Goal: Task Accomplishment & Management: Manage account settings

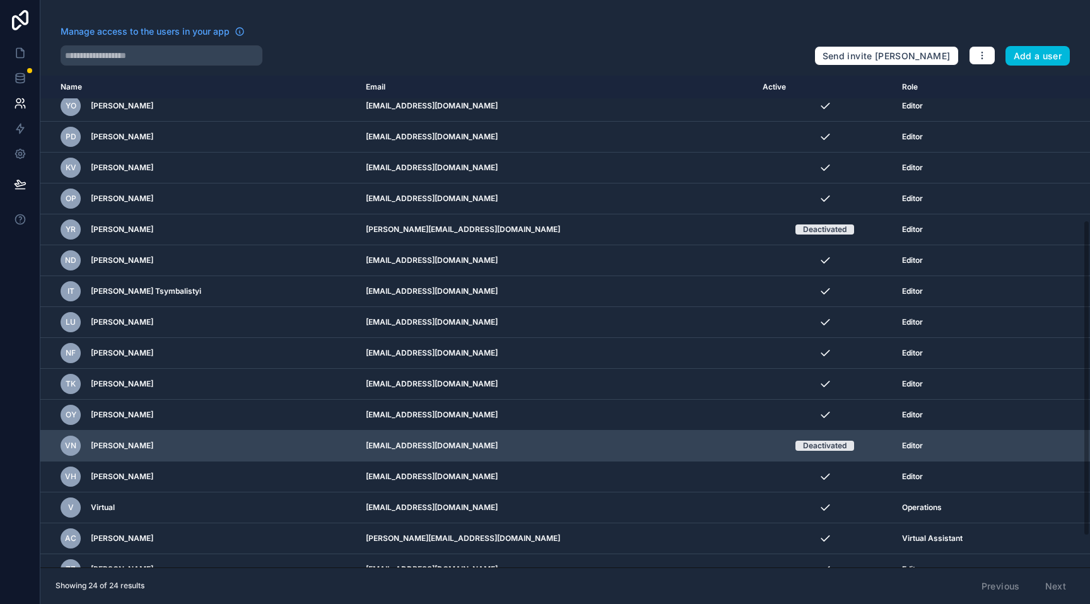
scroll to position [273, 0]
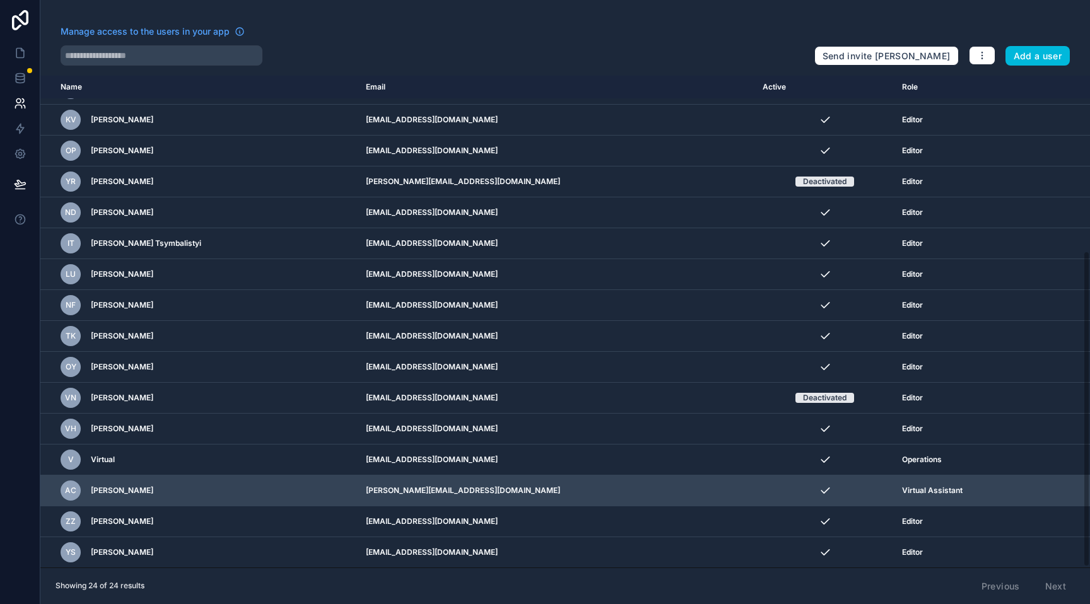
click at [0, 0] on icon "scrollable content" at bounding box center [0, 0] width 0 height 0
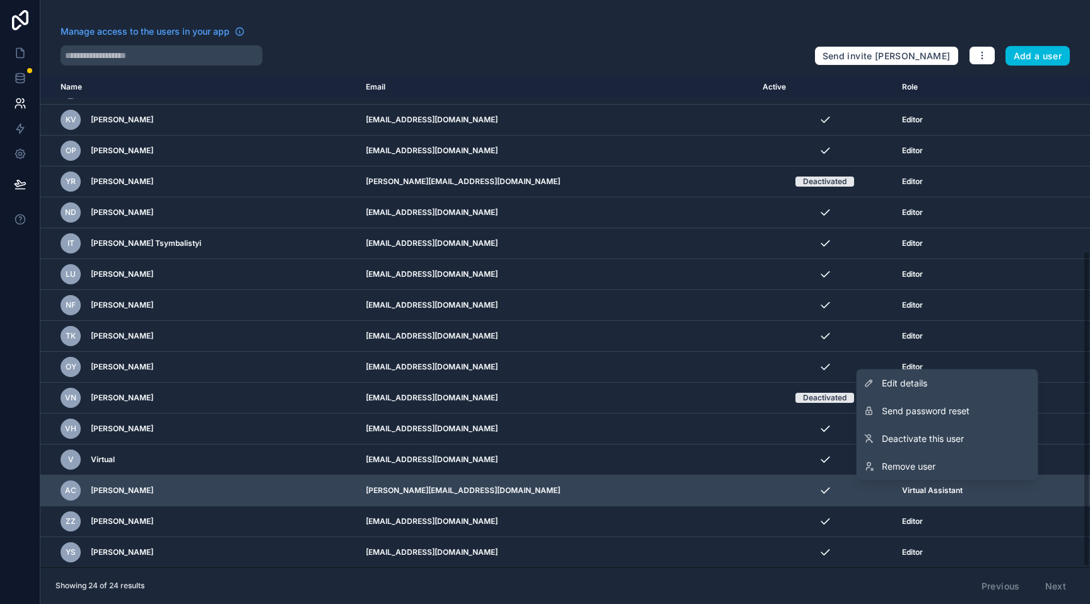
click at [1038, 488] on td "scrollable content" at bounding box center [1064, 491] width 52 height 31
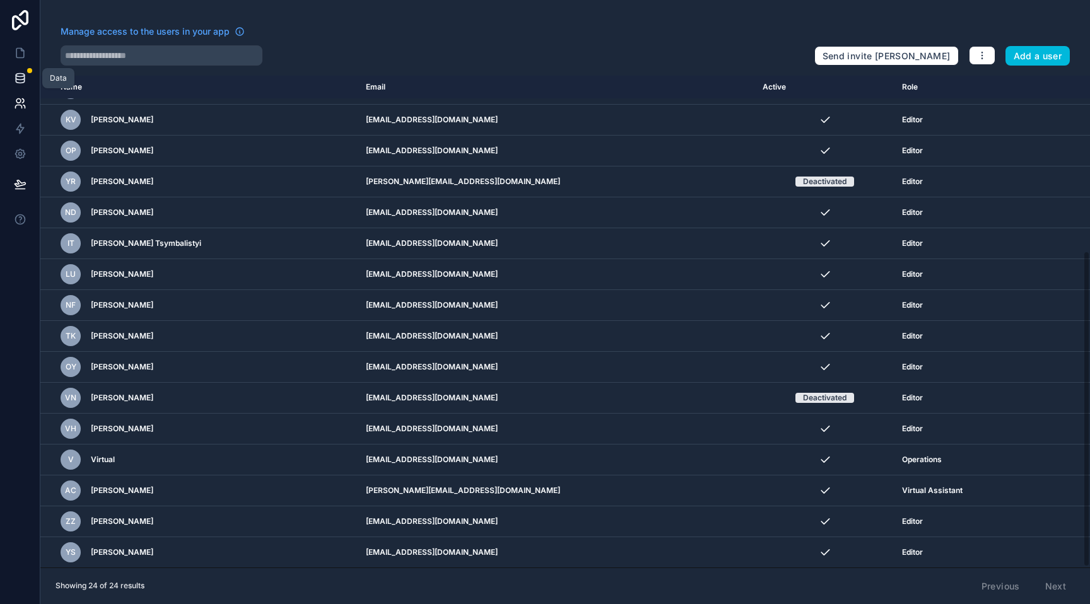
click at [12, 78] on link at bounding box center [20, 78] width 40 height 25
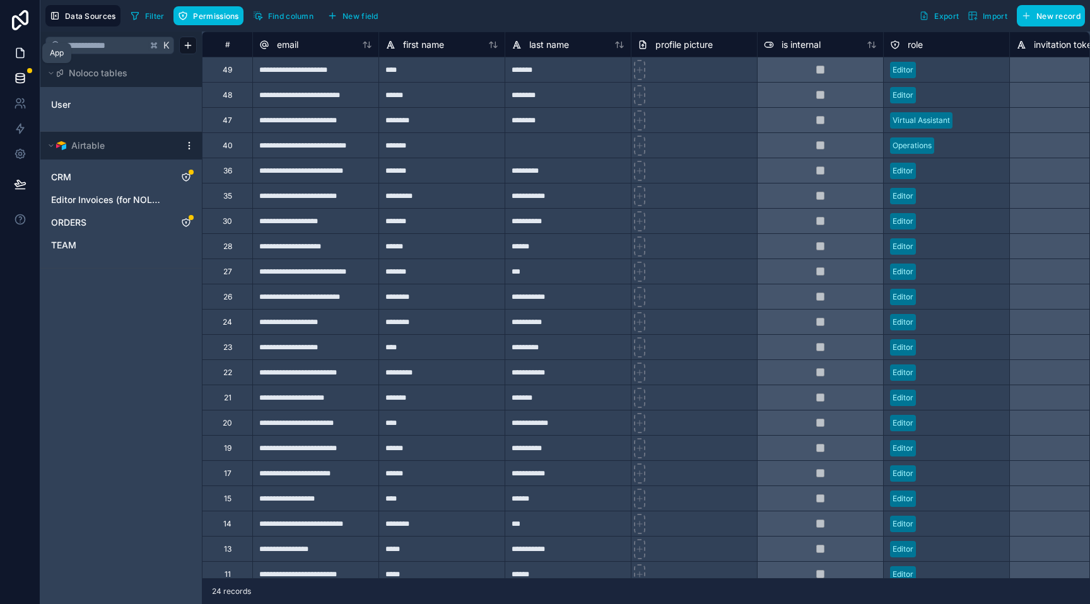
click at [16, 49] on icon at bounding box center [20, 53] width 8 height 9
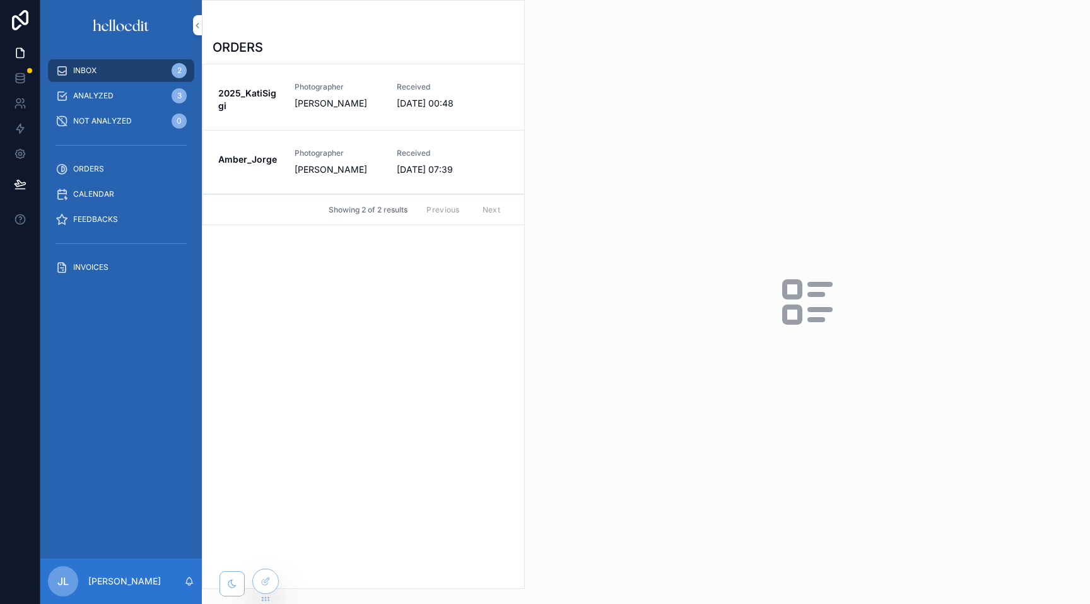
click at [355, 109] on span "[PERSON_NAME]" at bounding box center [338, 103] width 87 height 13
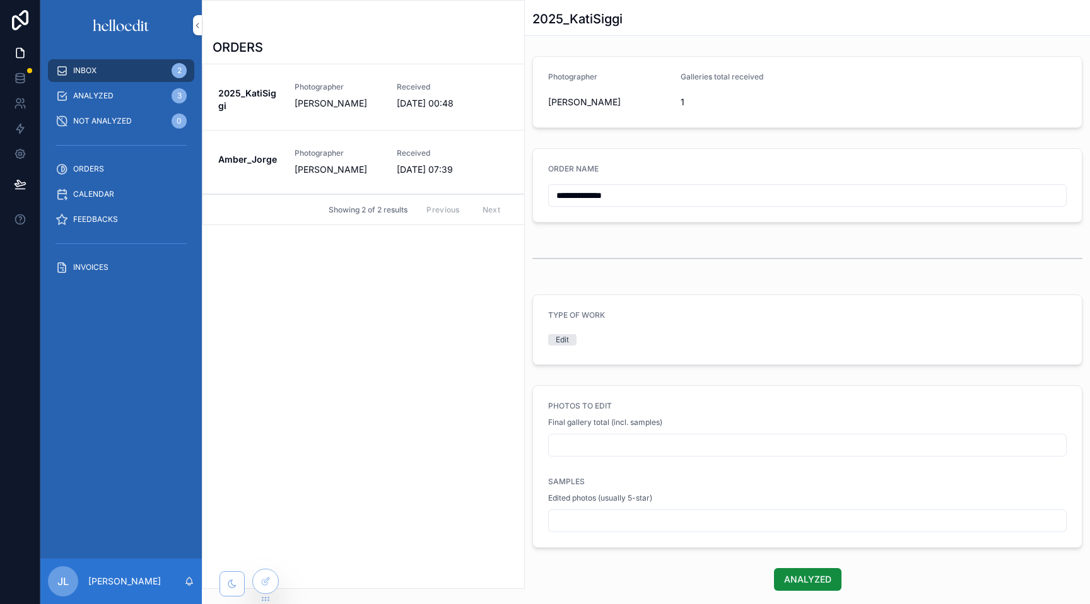
click at [393, 156] on link "Amber_Jorge Photographer [PERSON_NAME] Received [DATE] 07:39" at bounding box center [363, 163] width 321 height 64
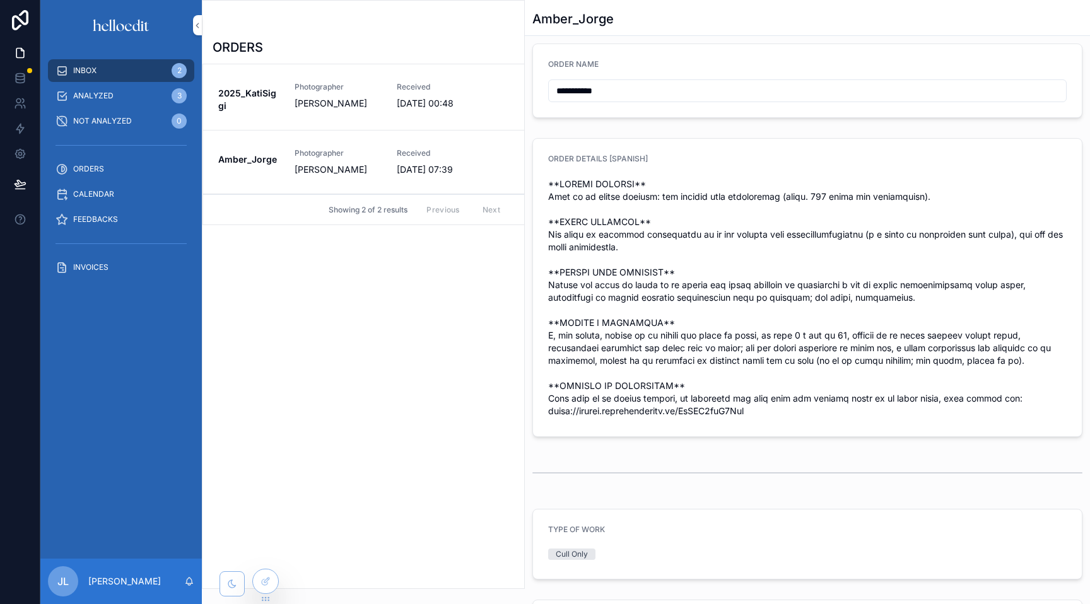
scroll to position [97, 0]
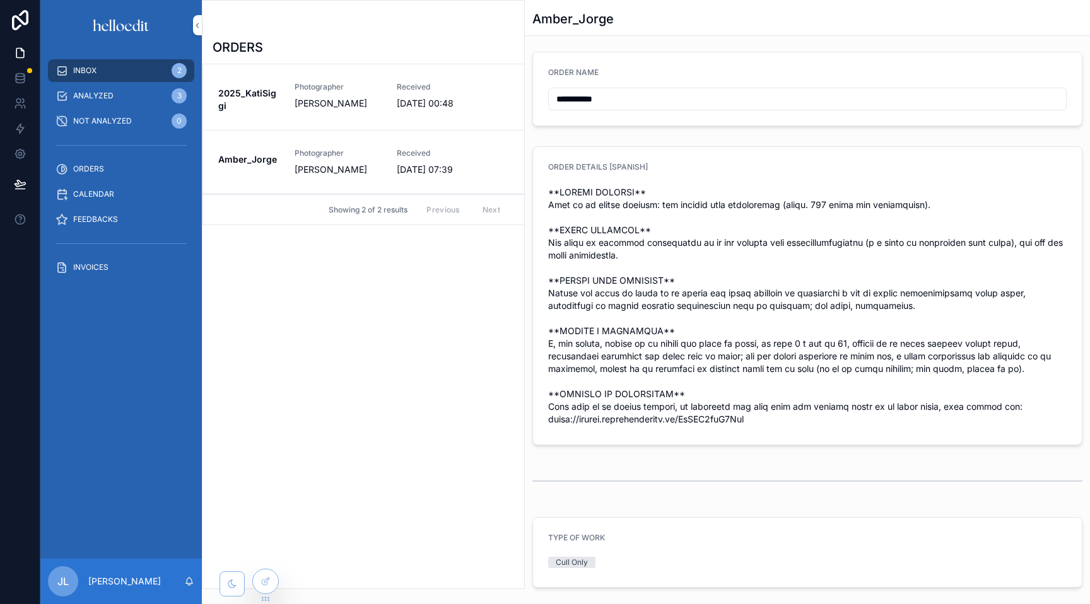
click at [0, 0] on icon at bounding box center [0, 0] width 0 height 0
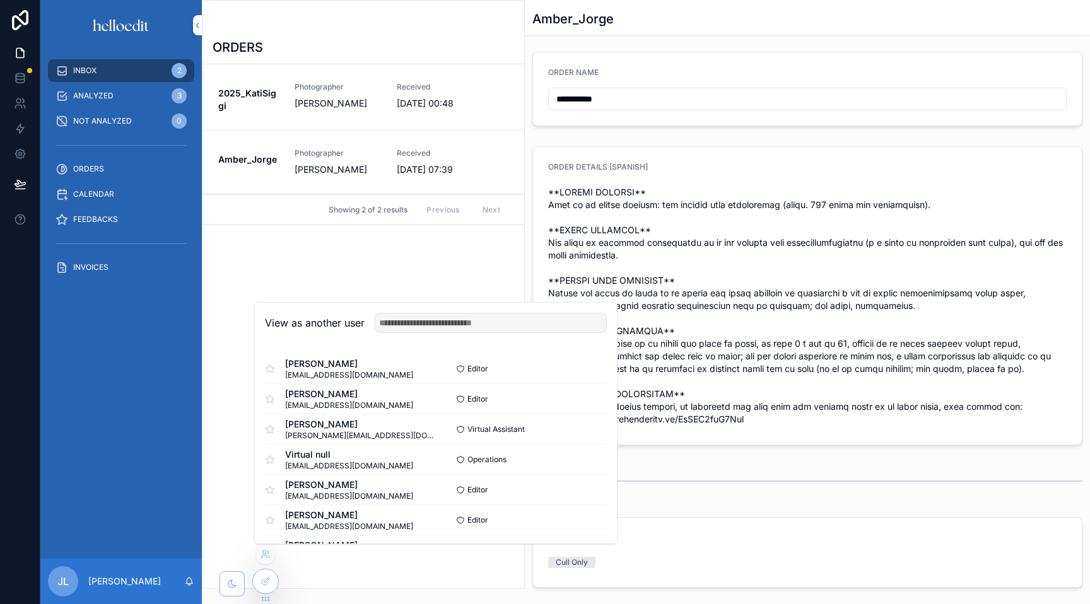
click at [263, 319] on div "View as another user" at bounding box center [436, 323] width 362 height 41
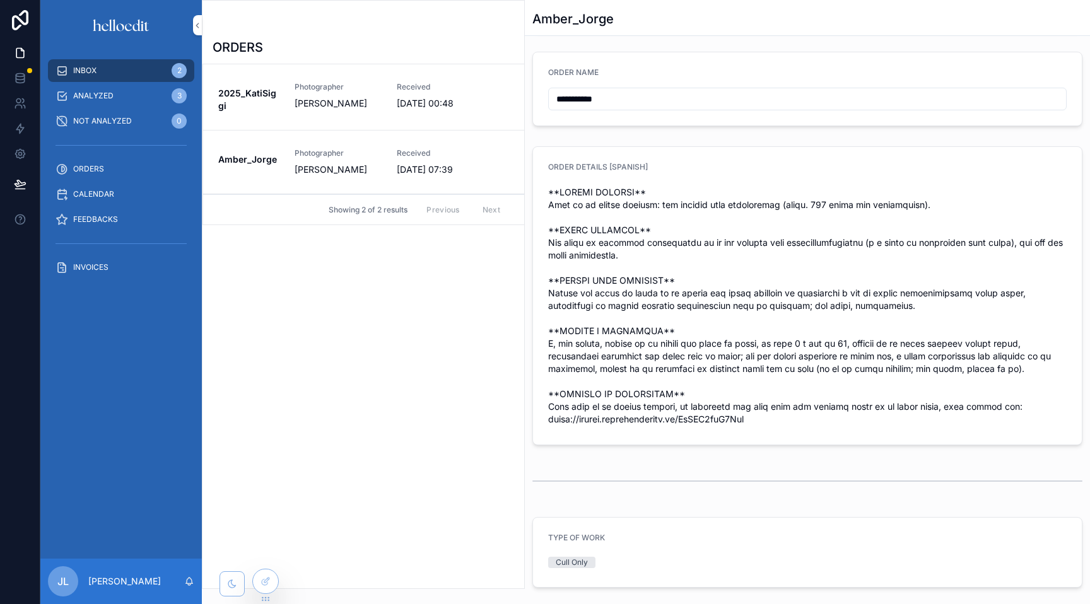
click at [234, 337] on div "ORDERS 2025_KatiSiggi Photographer [PERSON_NAME] Received [DATE] 00:48 Amber_Jo…" at bounding box center [363, 310] width 322 height 558
click at [0, 0] on icon at bounding box center [0, 0] width 0 height 0
click at [266, 585] on icon at bounding box center [266, 582] width 10 height 10
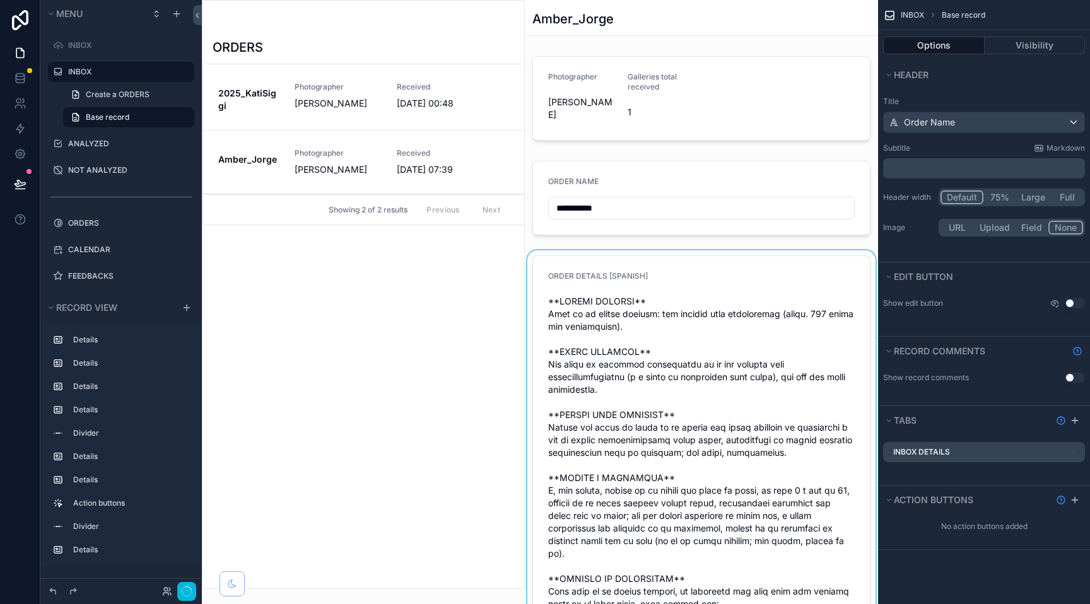
click at [681, 325] on div "scrollable content" at bounding box center [701, 448] width 353 height 397
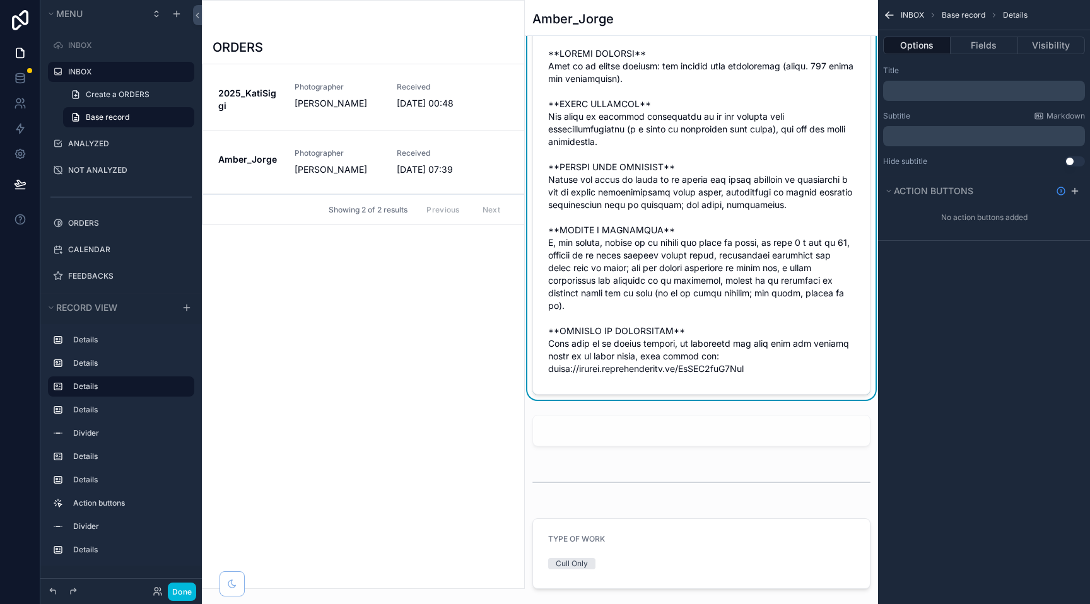
scroll to position [103, 0]
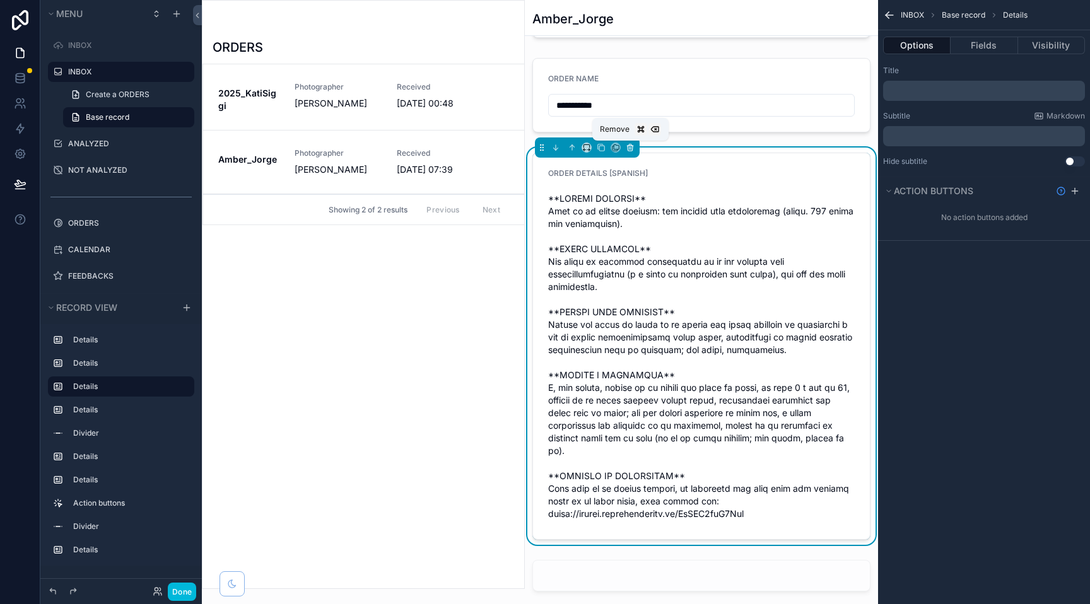
click at [631, 146] on icon "scrollable content" at bounding box center [630, 147] width 9 height 9
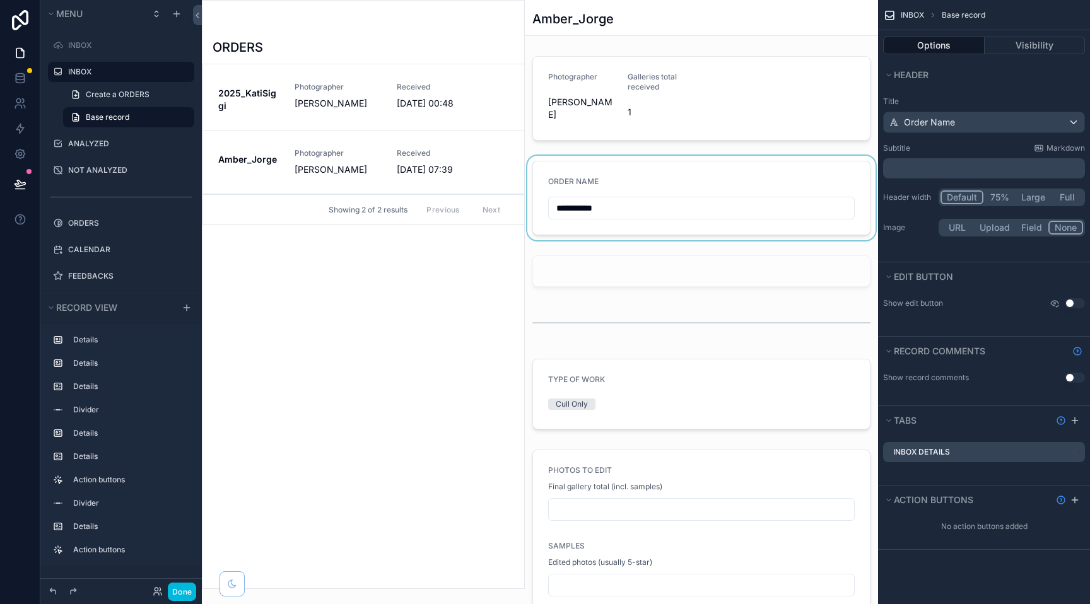
click at [616, 212] on div "scrollable content" at bounding box center [701, 198] width 353 height 85
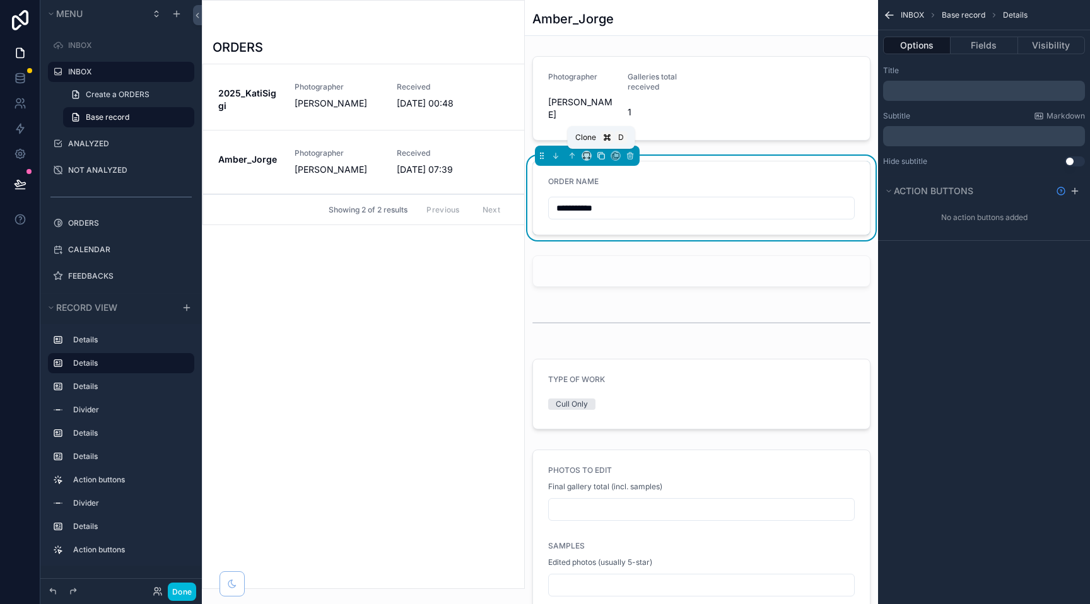
click at [601, 156] on icon "scrollable content" at bounding box center [601, 155] width 9 height 9
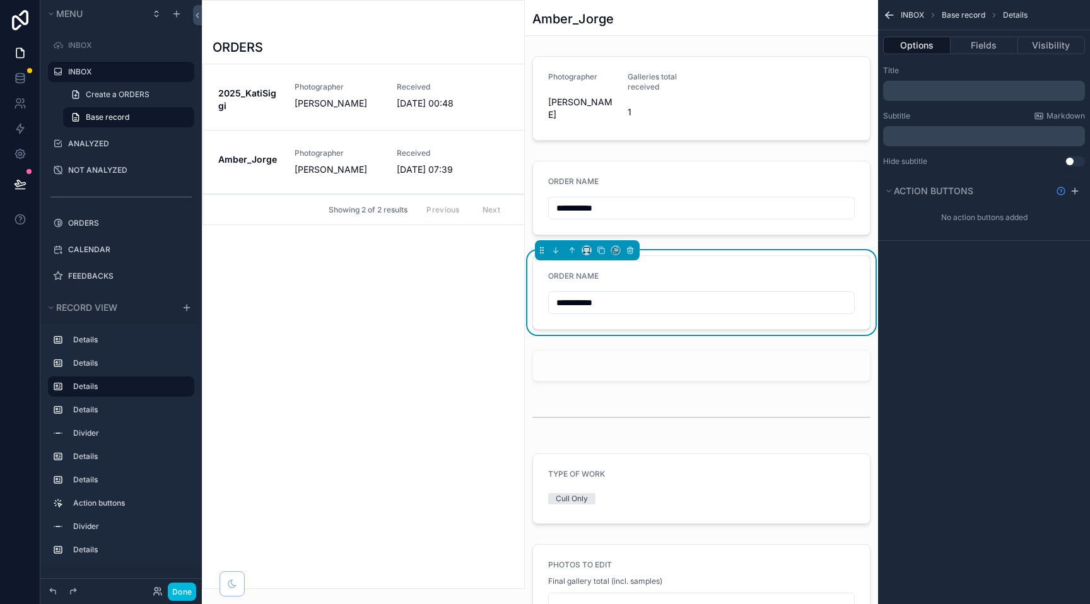
click at [657, 278] on div "ORDER NAME" at bounding box center [701, 278] width 307 height 15
click at [964, 43] on button "Fields" at bounding box center [984, 46] width 67 height 18
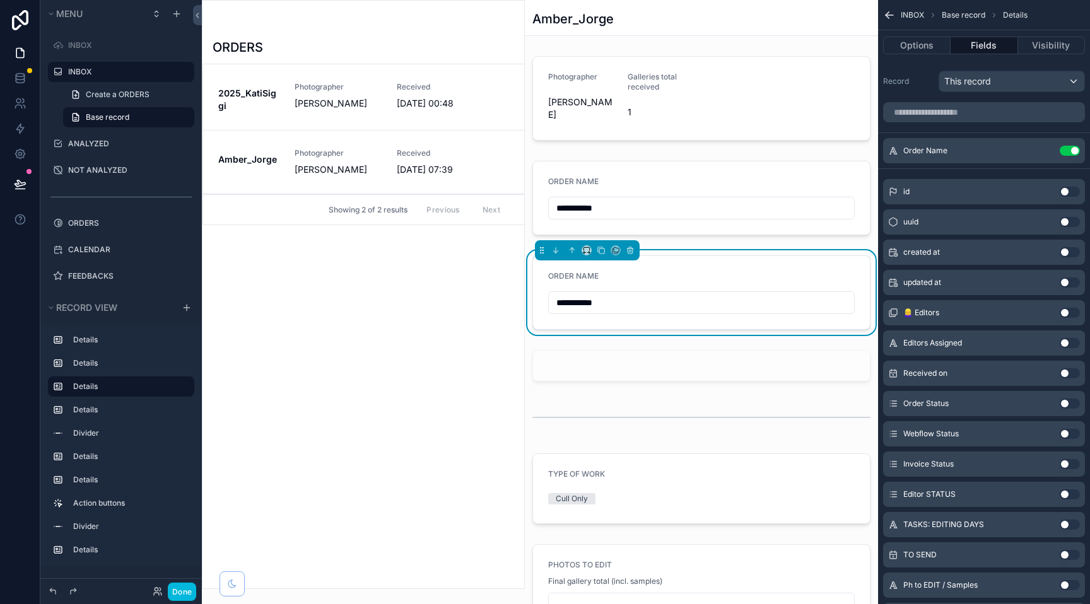
click at [1069, 150] on button "Use setting" at bounding box center [1070, 151] width 20 height 10
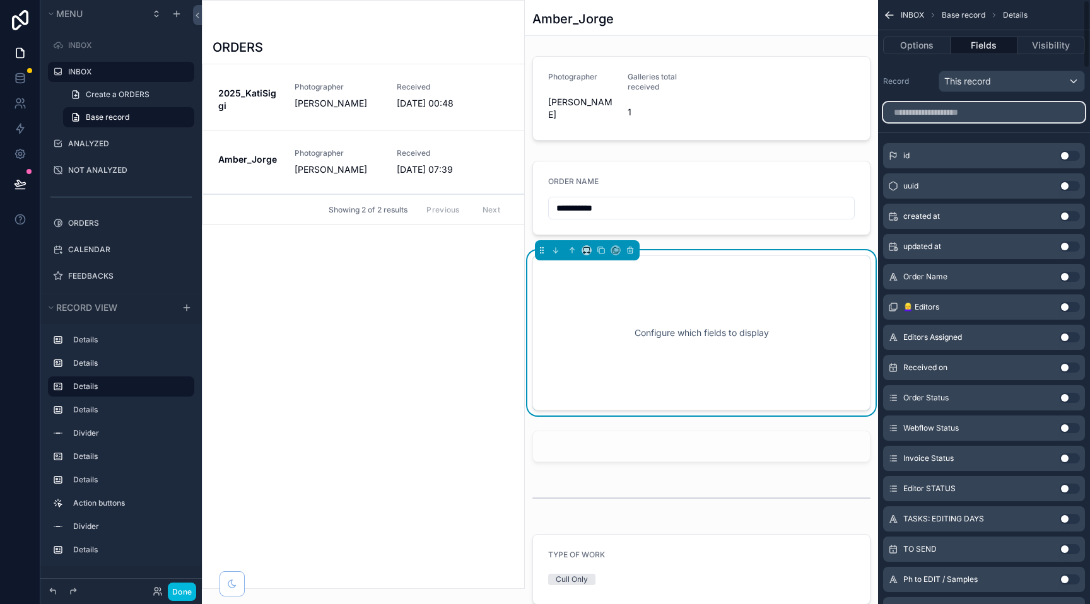
click at [954, 113] on input "scrollable content" at bounding box center [984, 112] width 202 height 20
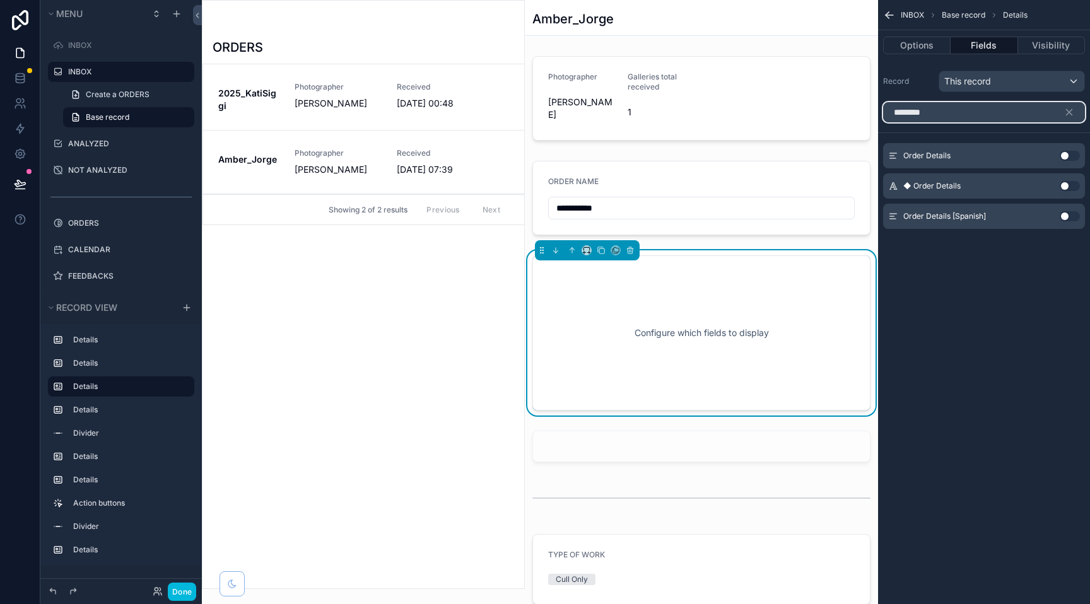
type input "********"
click at [1067, 185] on button "Use setting" at bounding box center [1070, 186] width 20 height 10
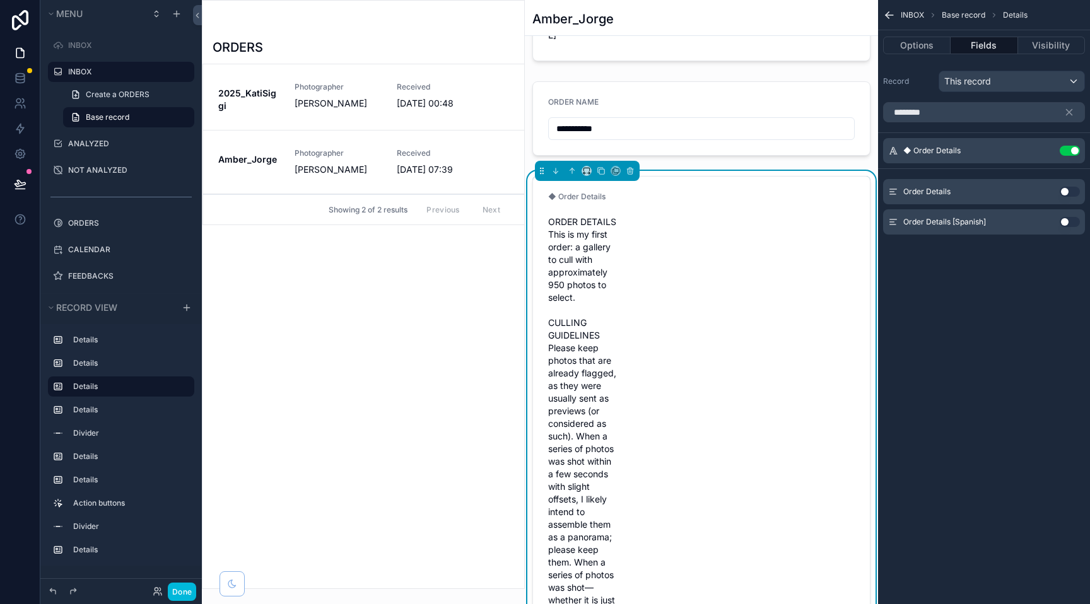
scroll to position [88, 0]
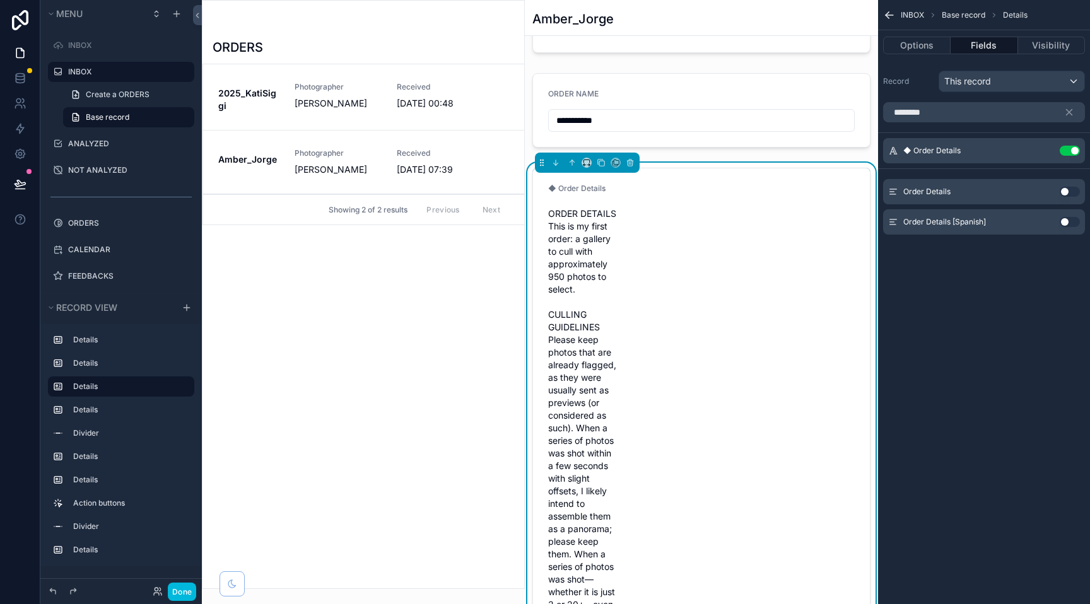
click at [1066, 148] on button "Use setting" at bounding box center [1070, 151] width 20 height 10
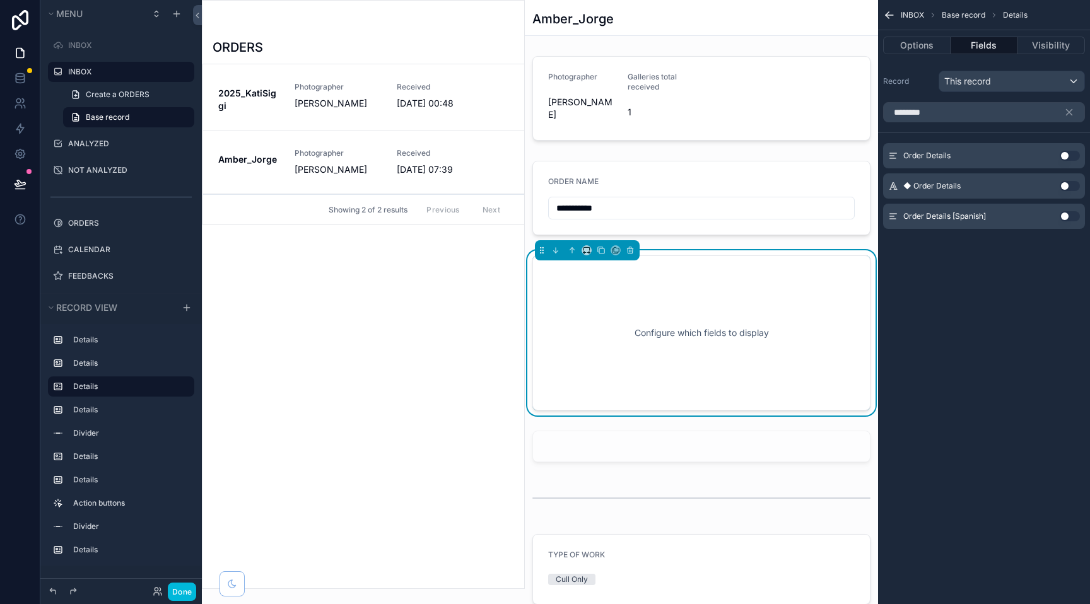
click at [1077, 151] on div "Use setting" at bounding box center [1070, 156] width 20 height 10
click at [1071, 153] on button "Use setting" at bounding box center [1070, 156] width 20 height 10
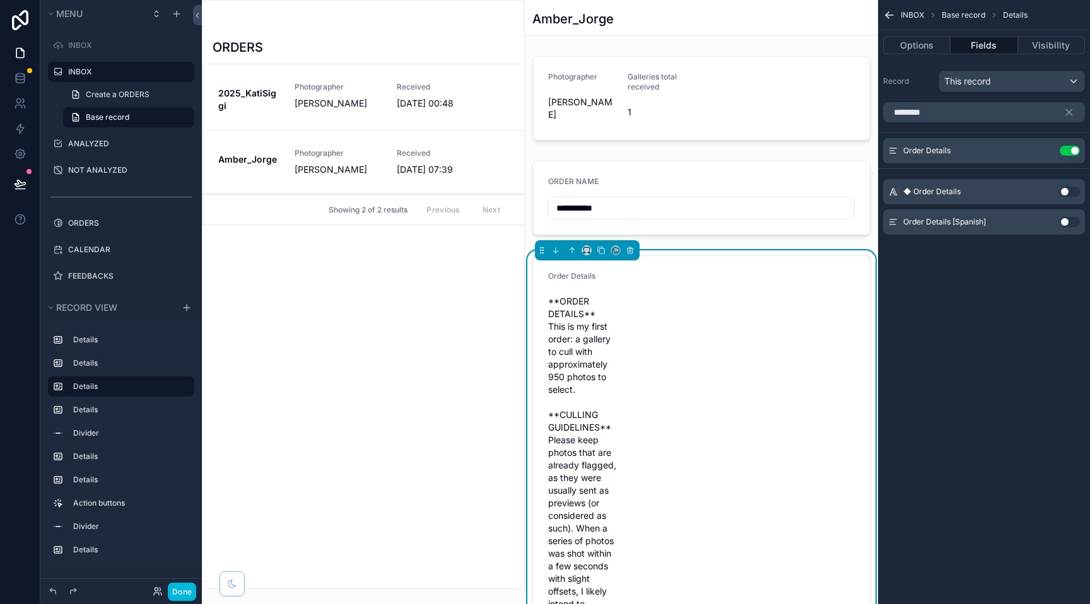
click at [1068, 146] on button "Use setting" at bounding box center [1070, 151] width 20 height 10
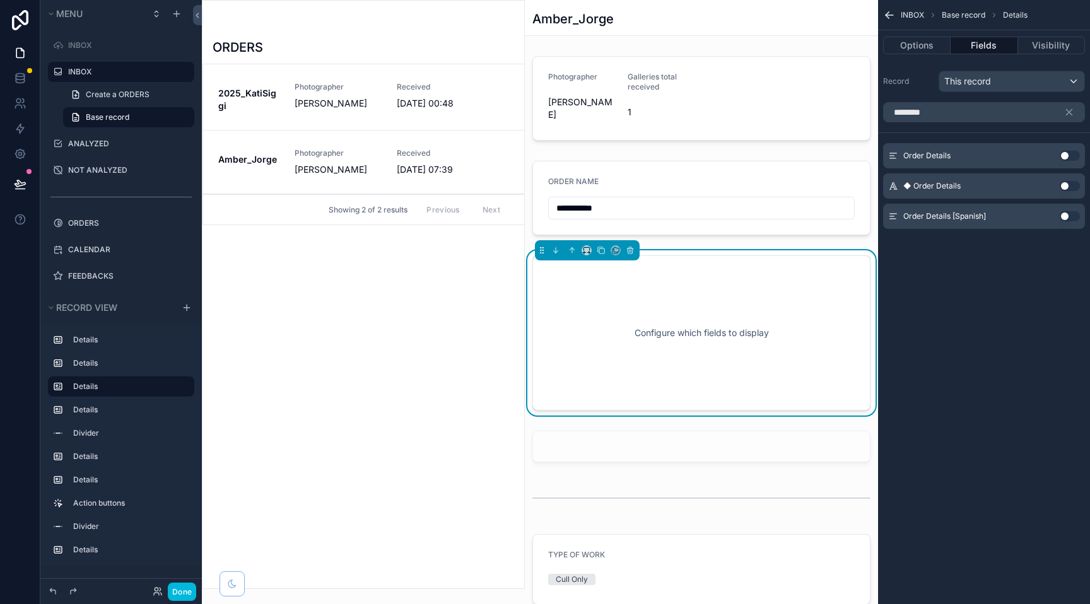
click at [1067, 185] on button "Use setting" at bounding box center [1070, 186] width 20 height 10
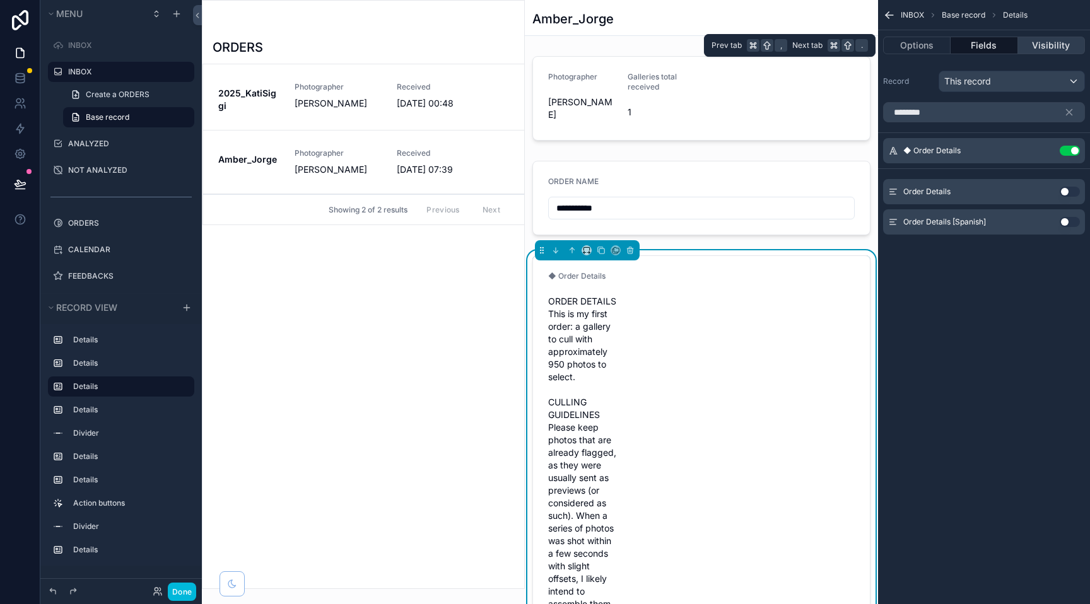
click at [1030, 47] on button "Visibility" at bounding box center [1051, 46] width 67 height 18
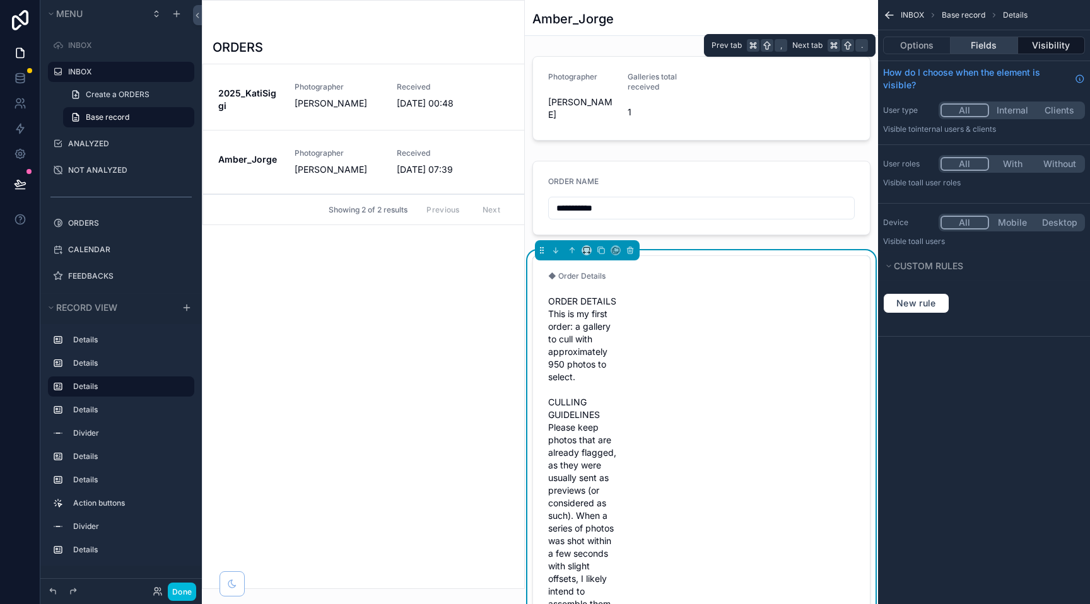
click at [980, 48] on button "Fields" at bounding box center [984, 46] width 67 height 18
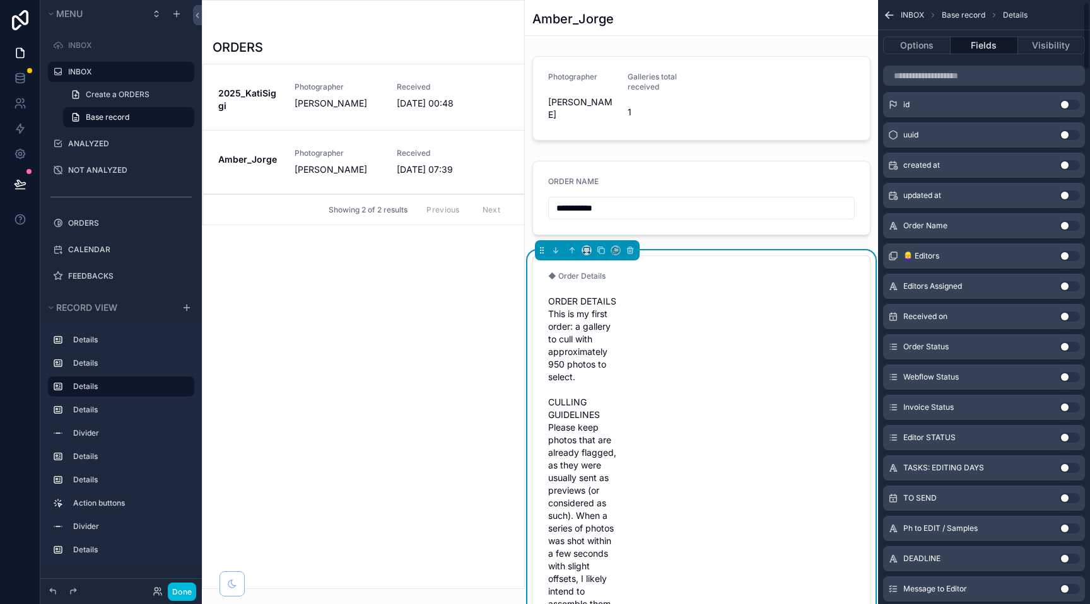
scroll to position [0, 0]
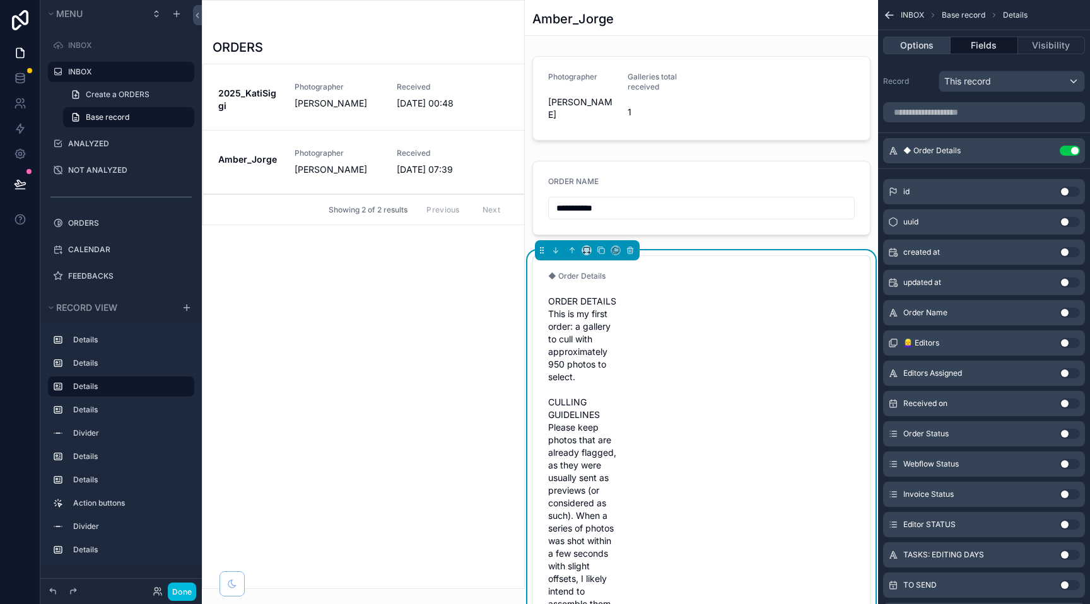
click at [918, 47] on button "Options" at bounding box center [916, 46] width 67 height 18
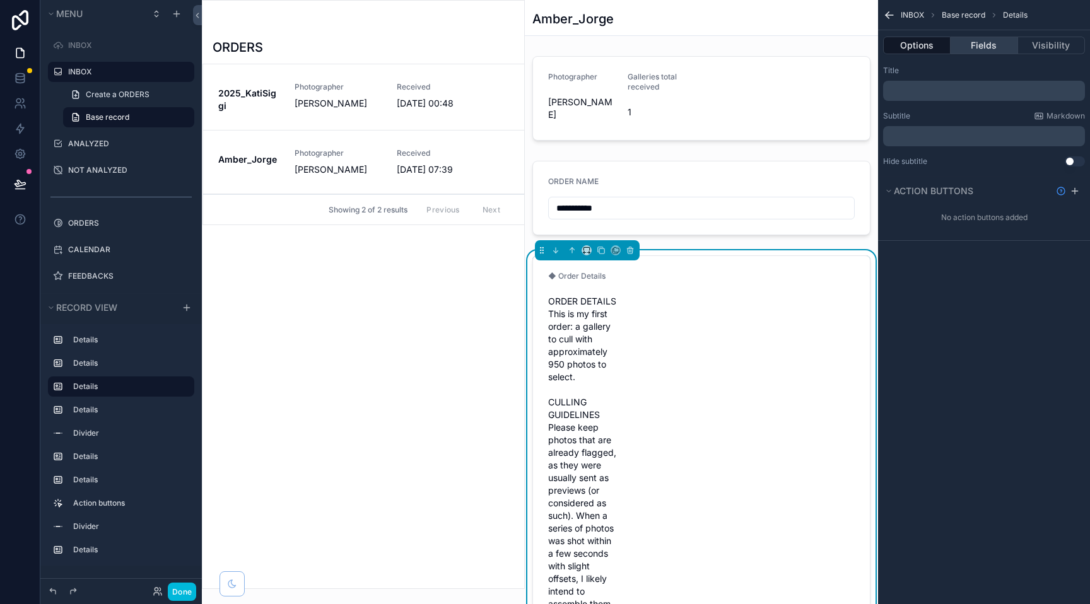
click at [980, 49] on button "Fields" at bounding box center [984, 46] width 67 height 18
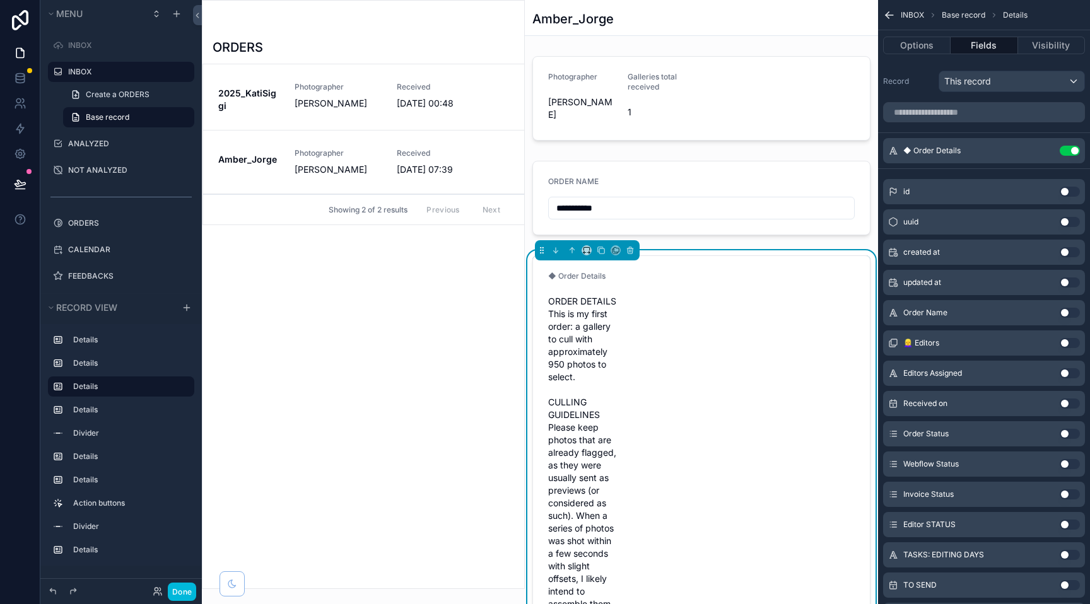
click at [0, 0] on icon "scrollable content" at bounding box center [0, 0] width 0 height 0
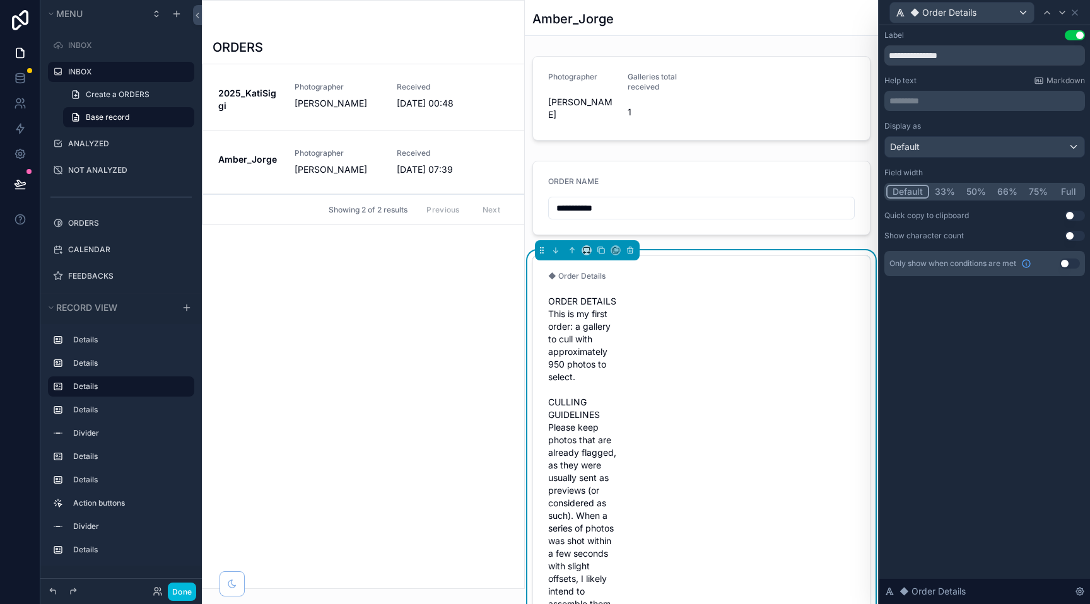
click at [1067, 189] on button "Full" at bounding box center [1068, 192] width 30 height 14
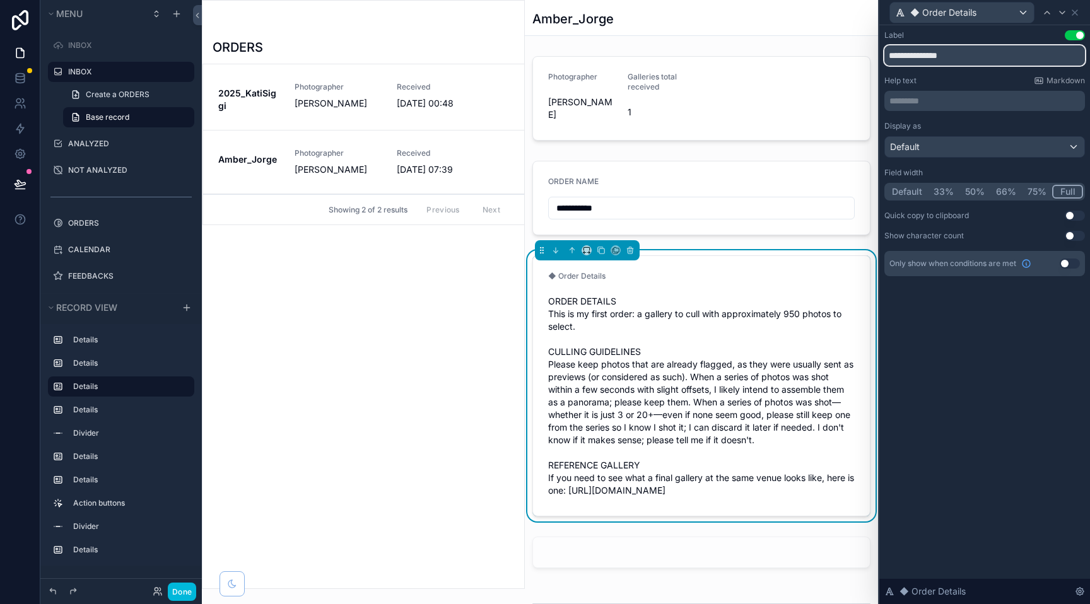
click at [917, 56] on input "**********" at bounding box center [984, 55] width 201 height 20
type input "**********"
click at [1077, 13] on icon at bounding box center [1075, 13] width 10 height 10
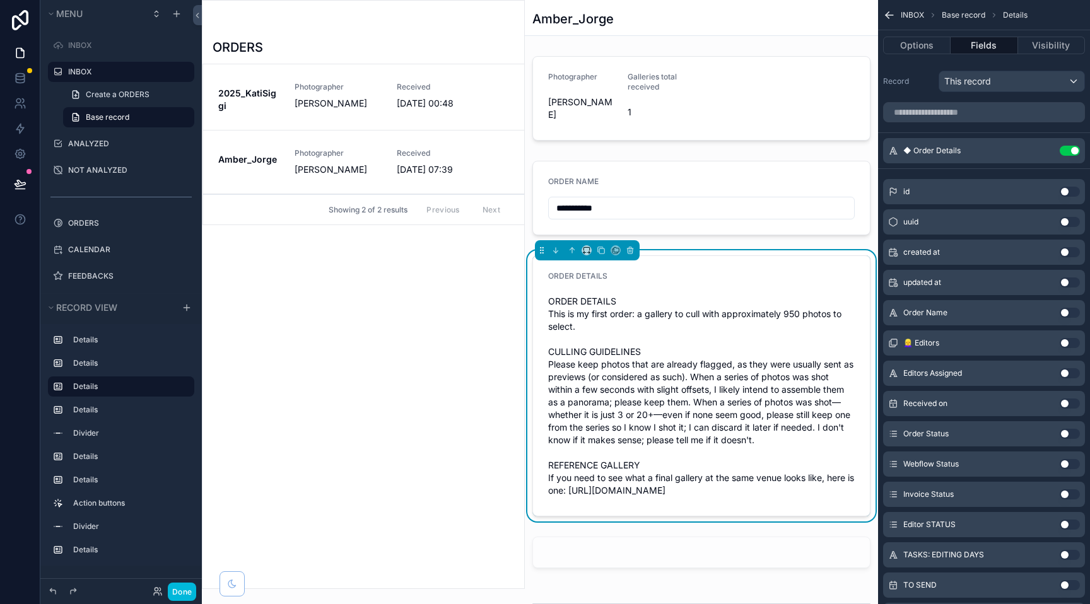
click at [888, 13] on icon "scrollable content" at bounding box center [889, 15] width 13 height 13
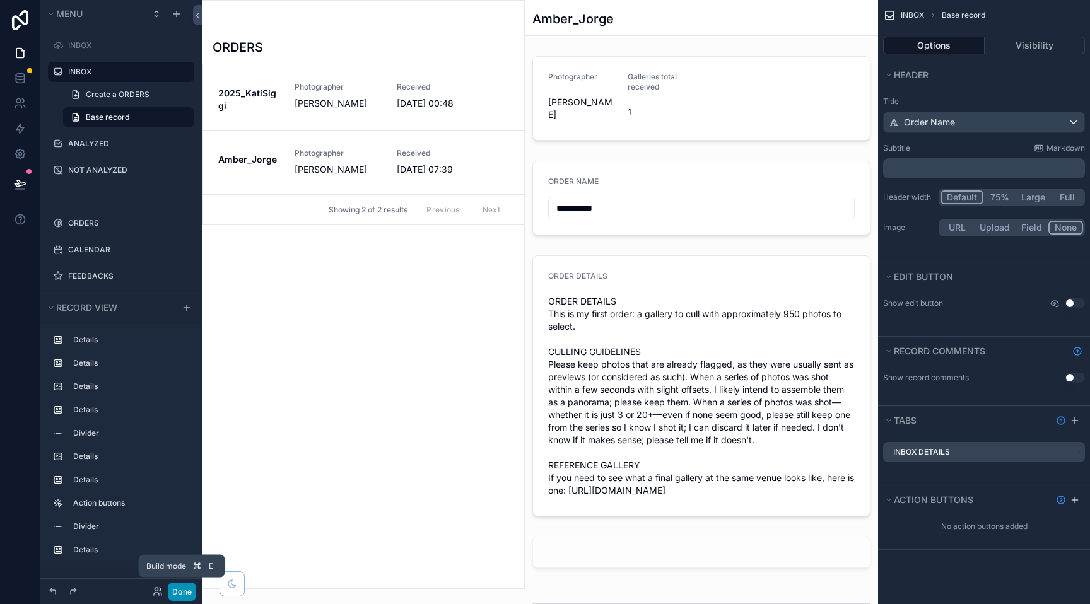
click at [185, 589] on button "Done" at bounding box center [182, 592] width 28 height 18
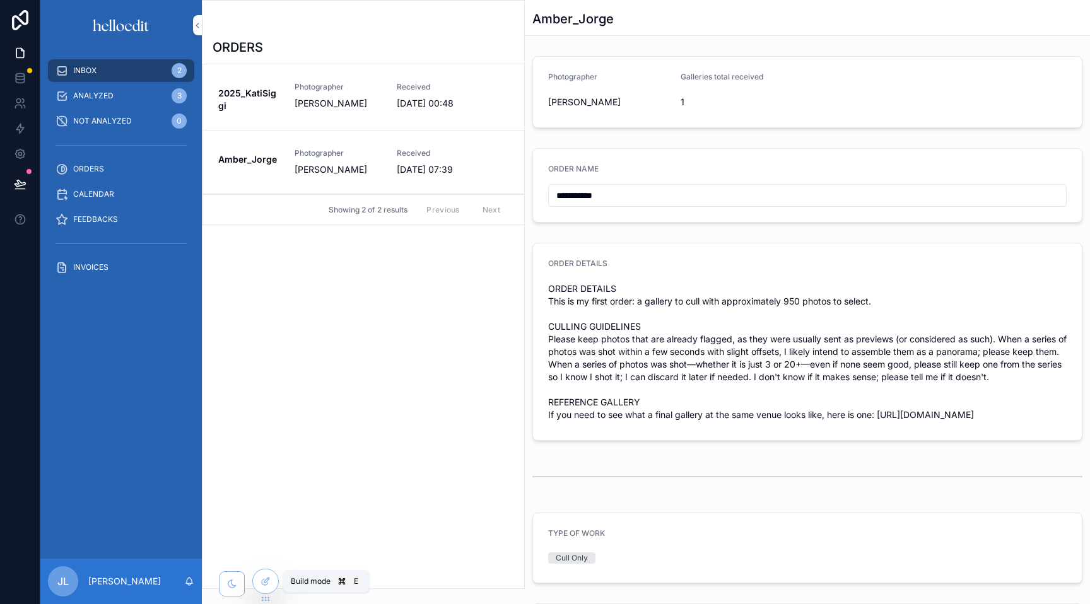
click at [267, 585] on icon at bounding box center [266, 582] width 10 height 10
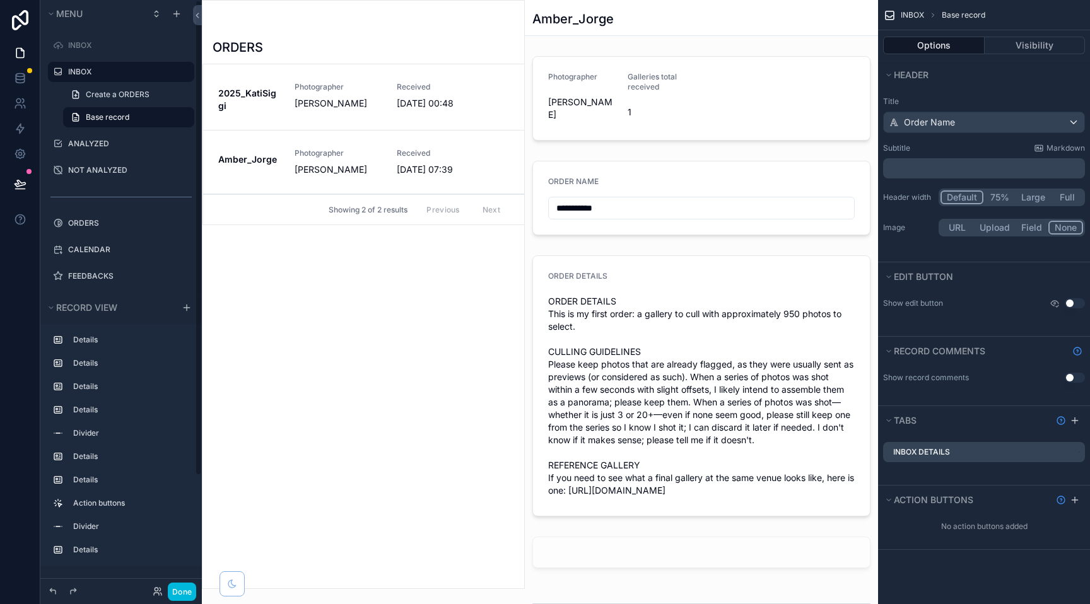
click at [107, 73] on label "INBOX" at bounding box center [127, 72] width 119 height 10
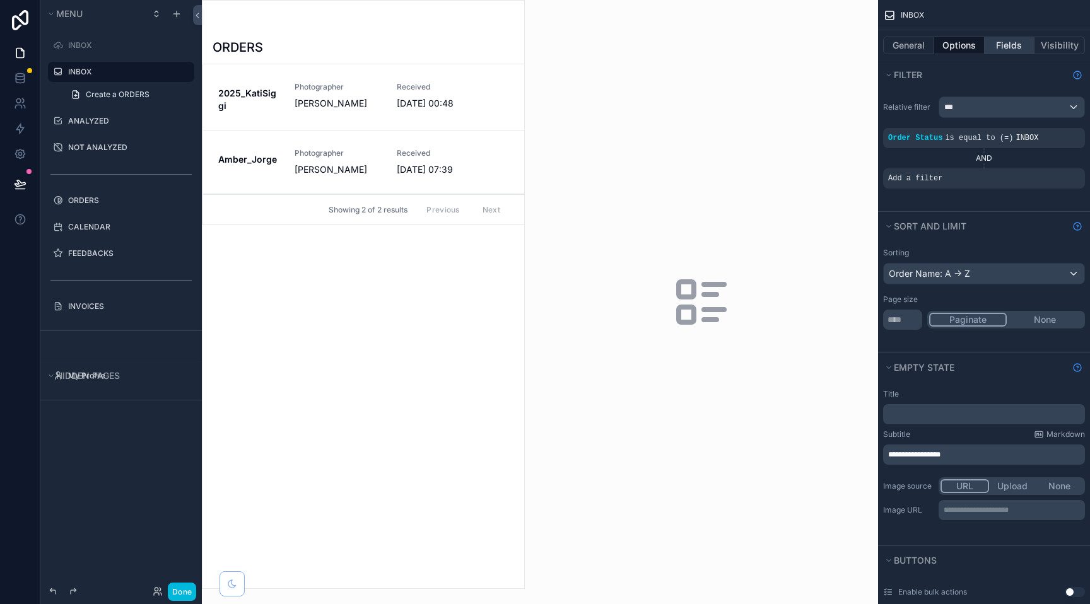
click at [1004, 49] on button "Fields" at bounding box center [1010, 46] width 50 height 18
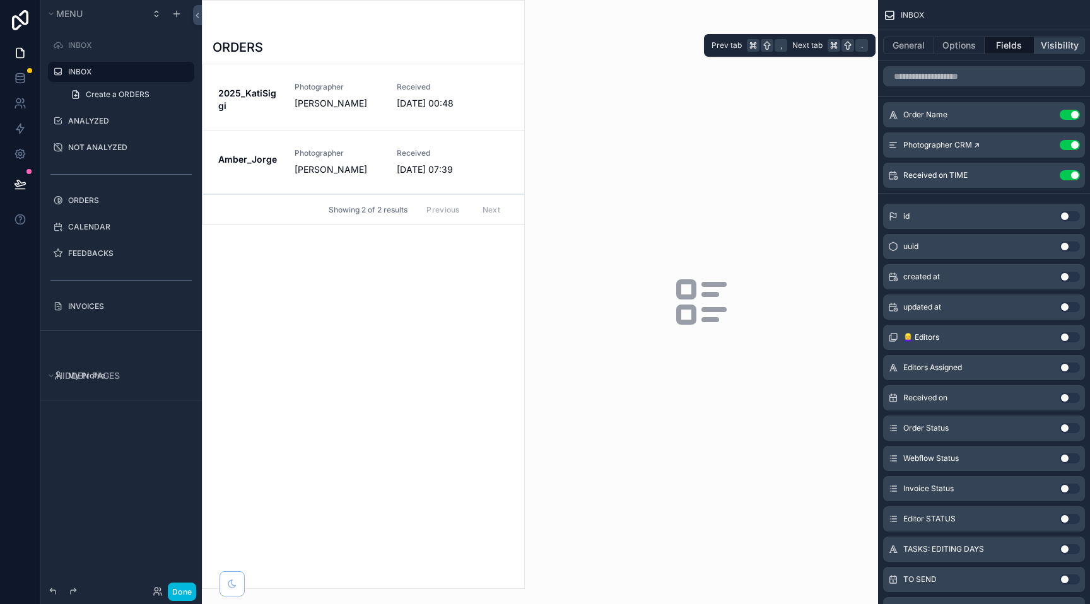
click at [1039, 46] on button "Visibility" at bounding box center [1060, 46] width 50 height 18
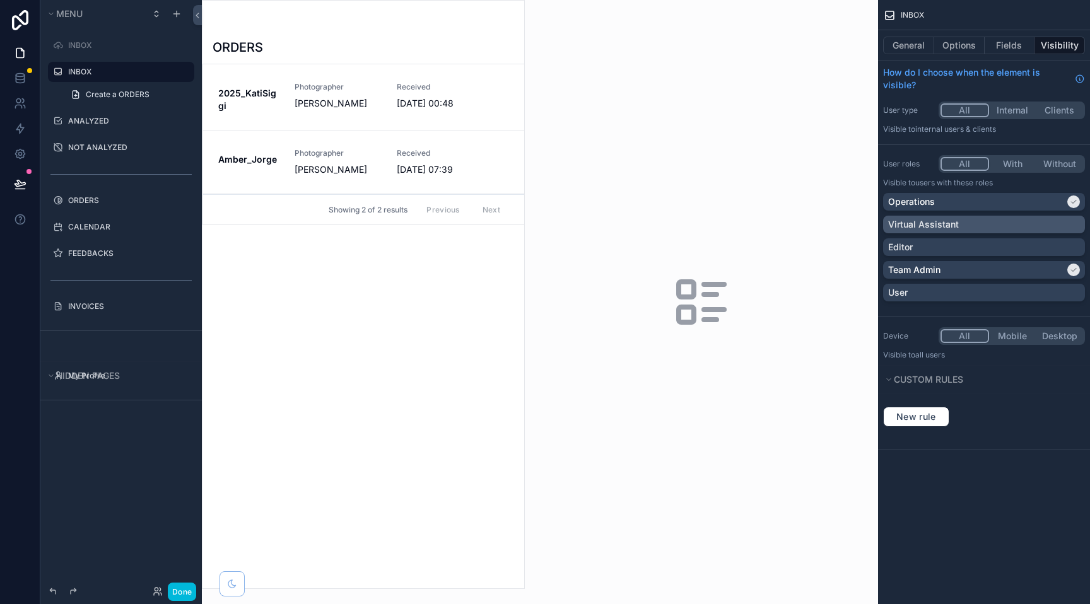
click at [1035, 218] on div "Virtual Assistant" at bounding box center [984, 224] width 192 height 13
click at [179, 594] on button "Done" at bounding box center [182, 592] width 28 height 18
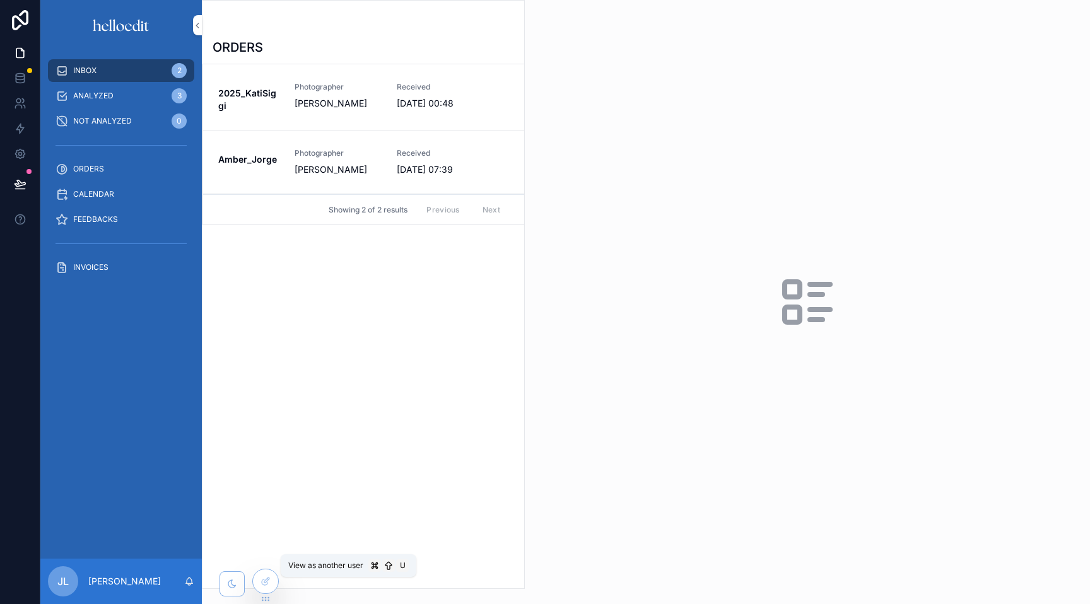
click at [0, 0] on icon at bounding box center [0, 0] width 0 height 0
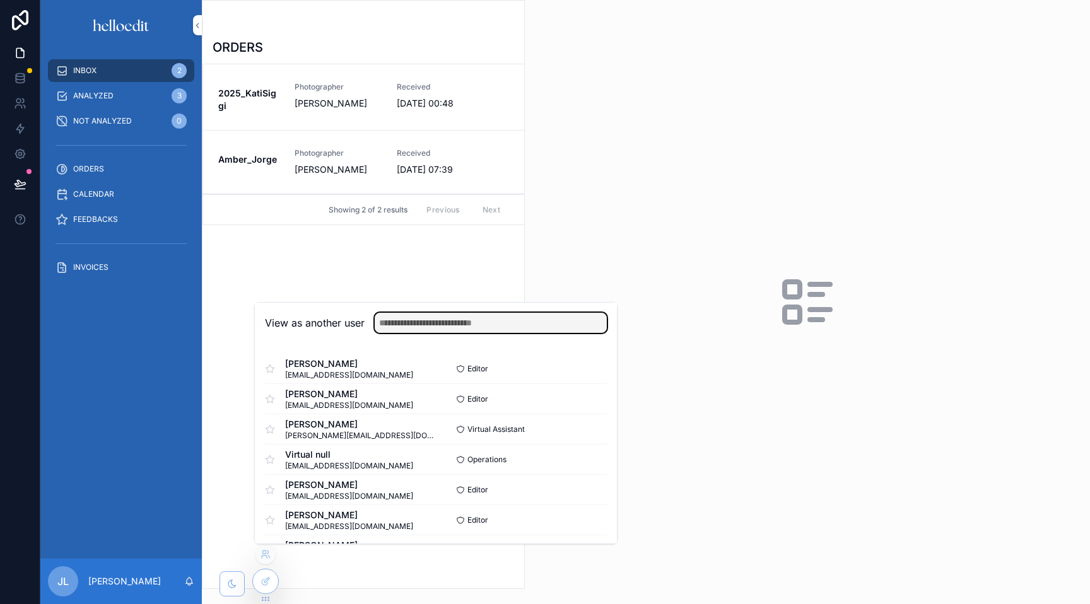
click at [425, 319] on input "text" at bounding box center [491, 323] width 232 height 20
type input "*"
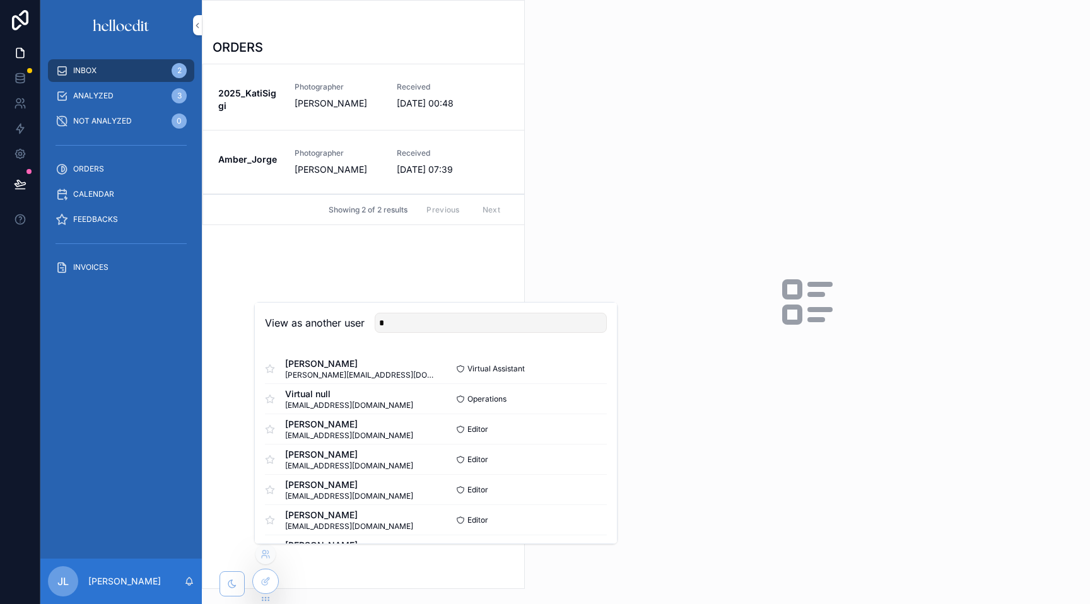
click at [339, 374] on span "[PERSON_NAME][EMAIL_ADDRESS][DOMAIN_NAME]" at bounding box center [360, 375] width 151 height 10
click at [0, 0] on button "Select" at bounding box center [0, 0] width 0 height 0
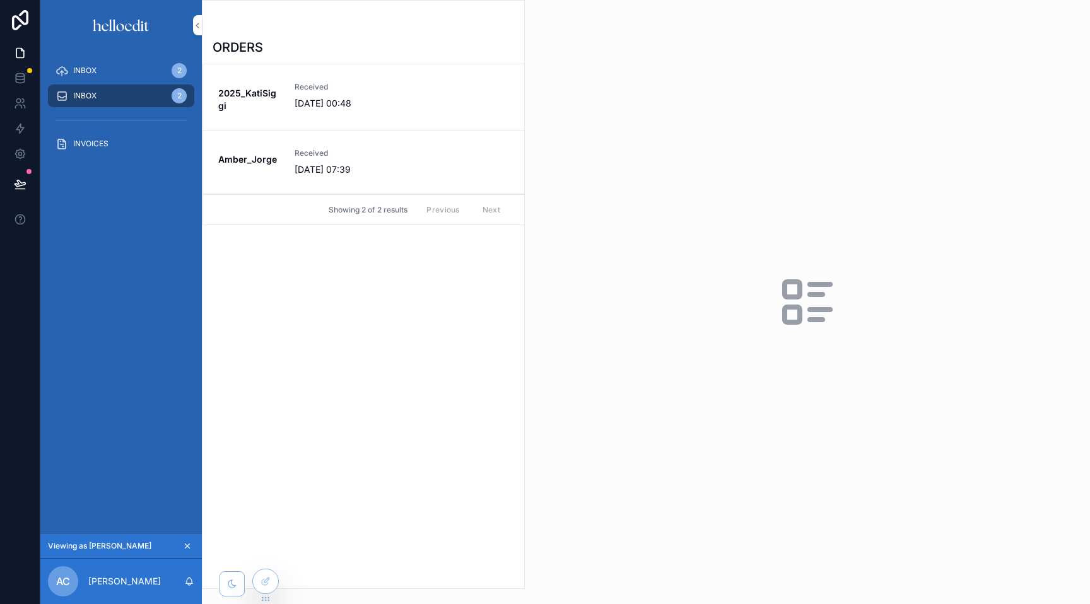
click at [117, 66] on div "INBOX 2" at bounding box center [121, 71] width 131 height 20
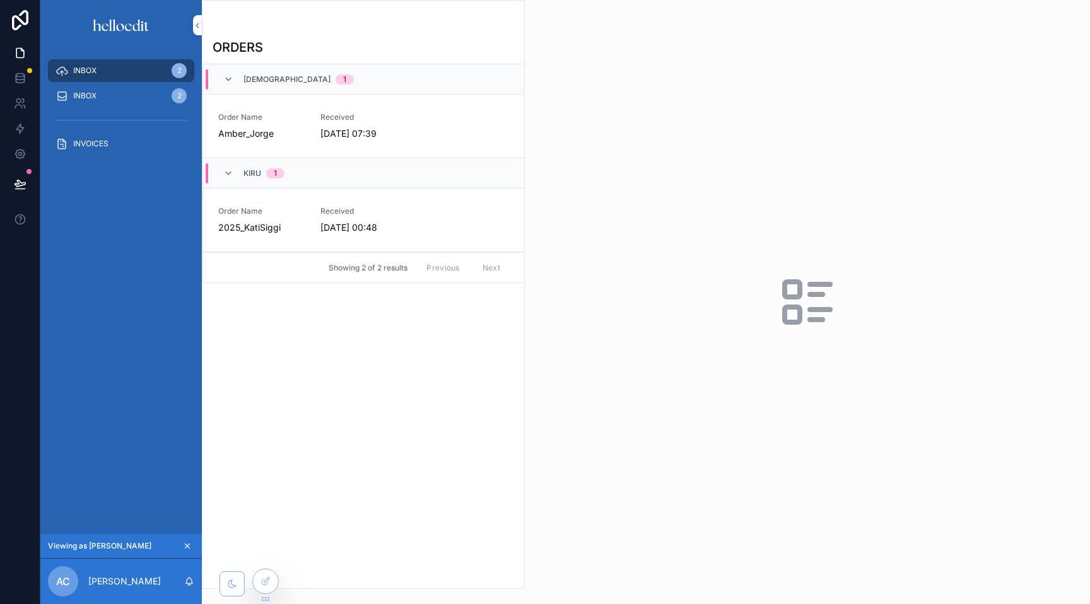
click at [291, 114] on span "Order Name" at bounding box center [261, 117] width 87 height 10
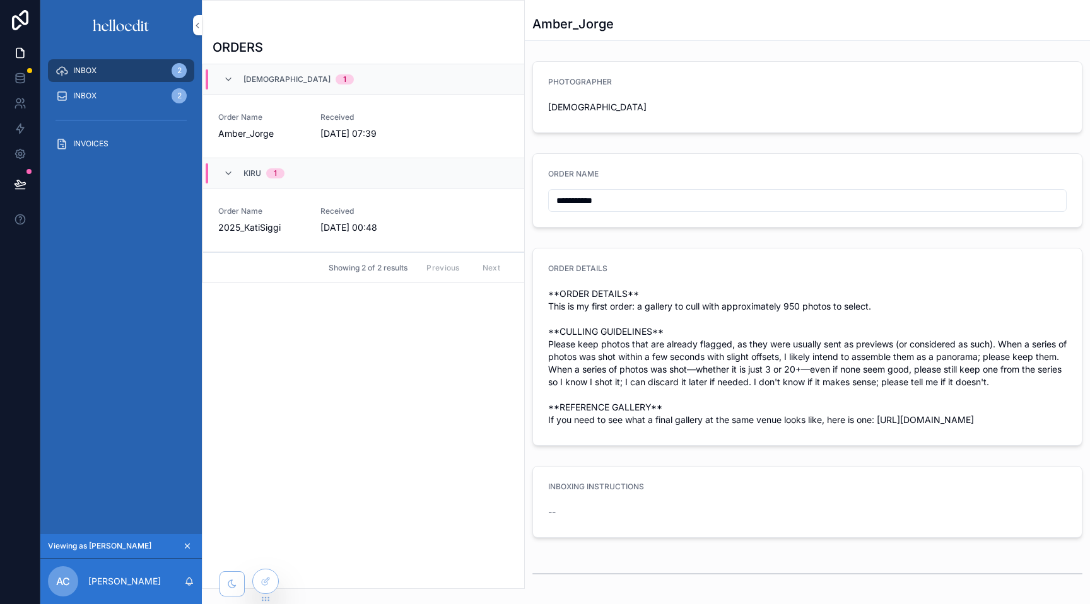
scroll to position [129, 0]
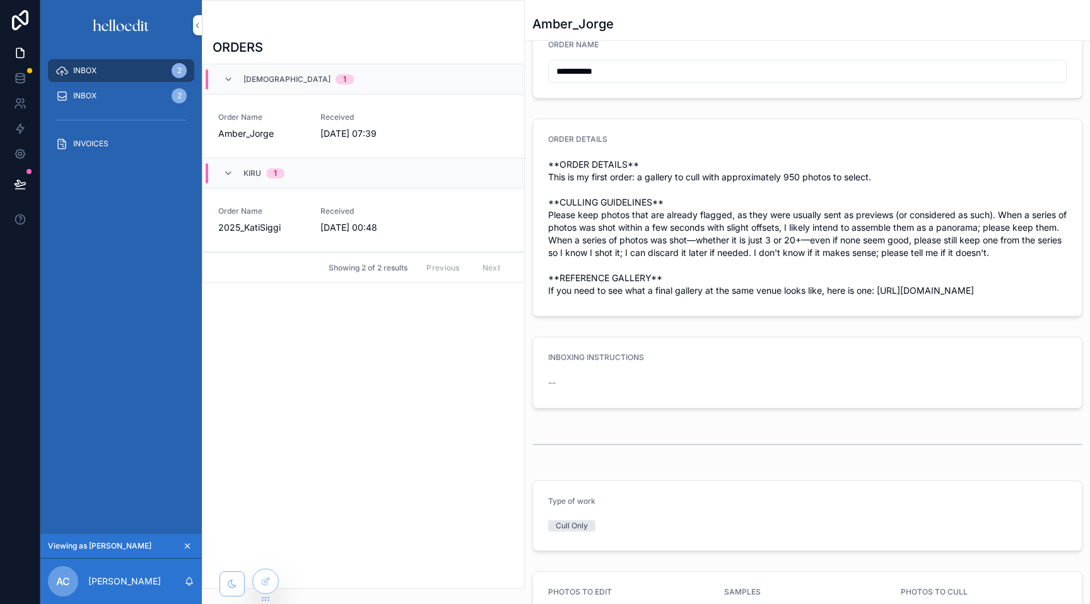
click at [146, 92] on div "INBOX 2" at bounding box center [121, 96] width 131 height 20
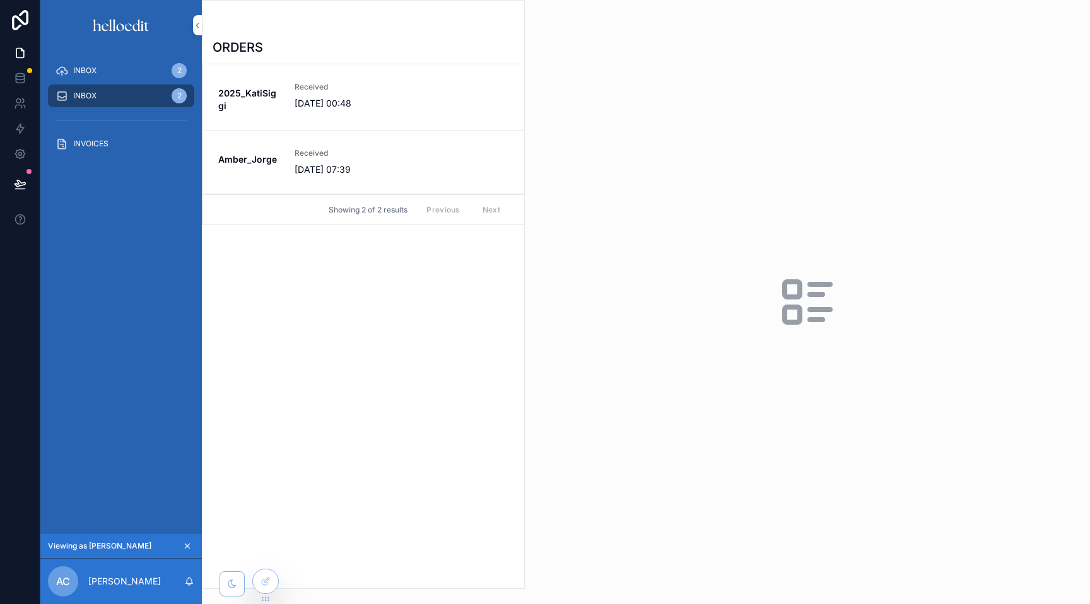
click at [357, 88] on span "Received" at bounding box center [338, 87] width 87 height 10
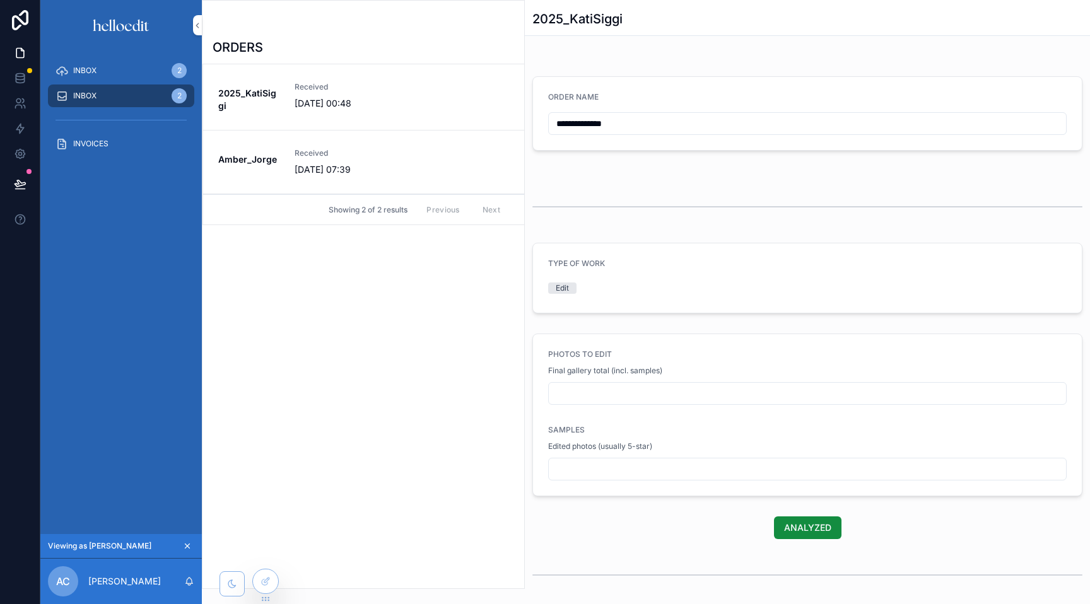
click at [121, 73] on div "INBOX 2" at bounding box center [121, 71] width 131 height 20
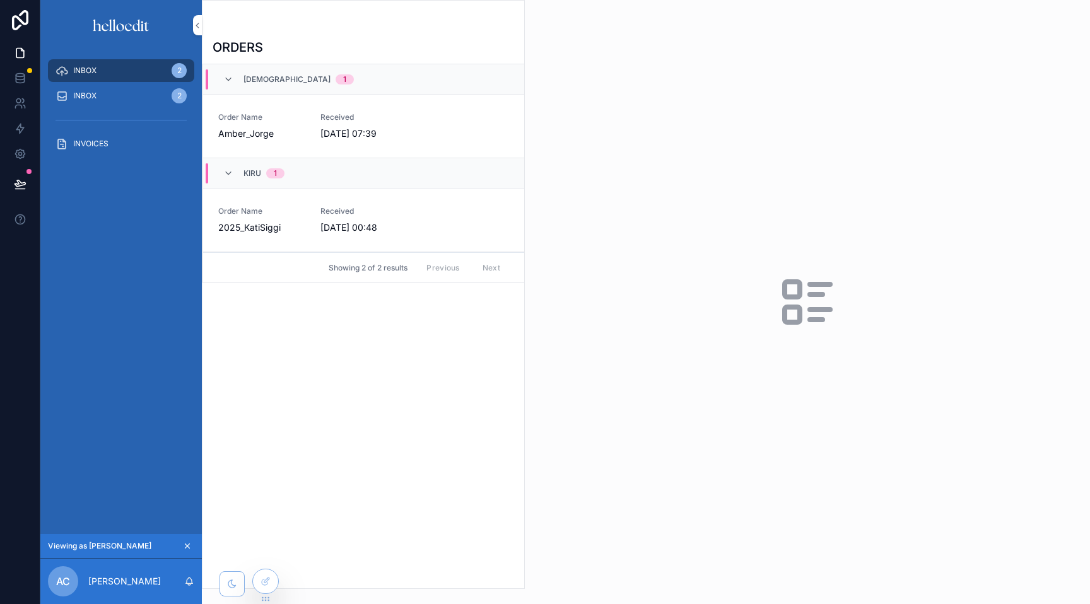
click at [0, 0] on icon at bounding box center [0, 0] width 0 height 0
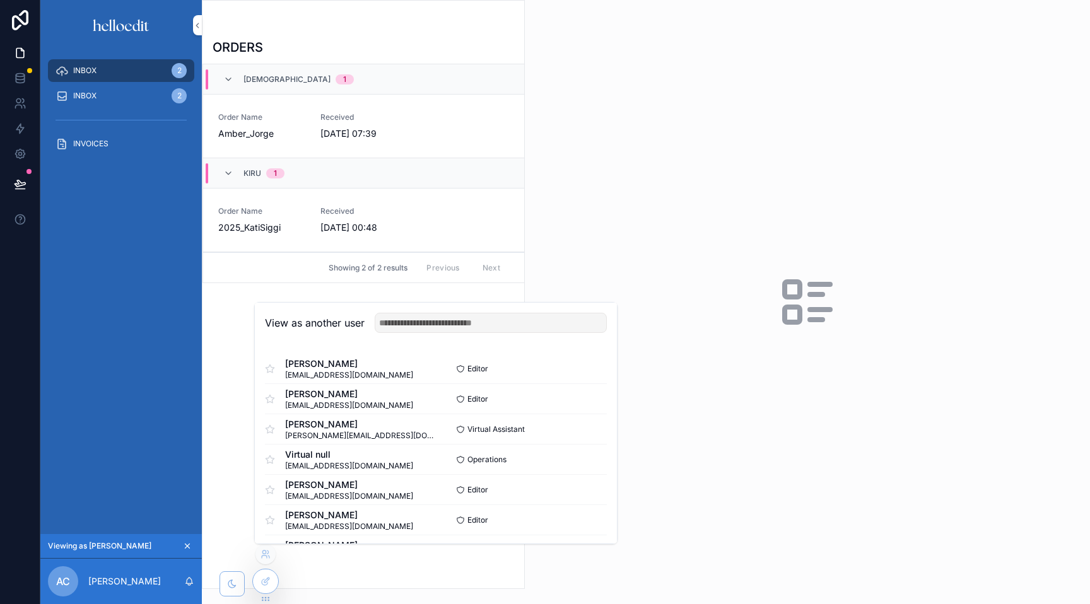
click at [102, 99] on div "INBOX 2" at bounding box center [121, 96] width 131 height 20
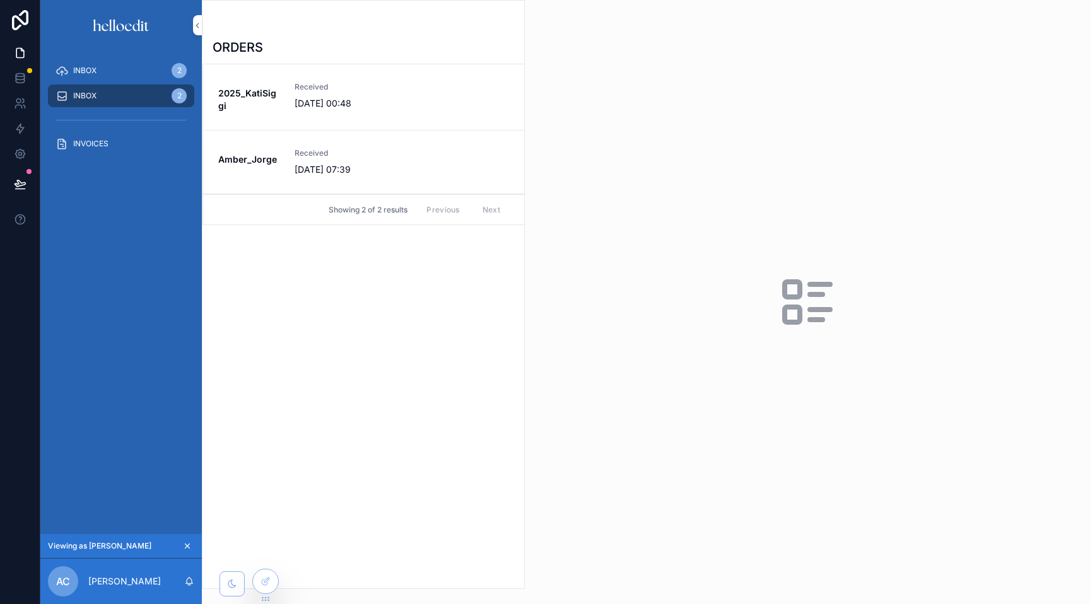
click at [341, 95] on div "Received 09/10/2025 00:48" at bounding box center [338, 96] width 87 height 28
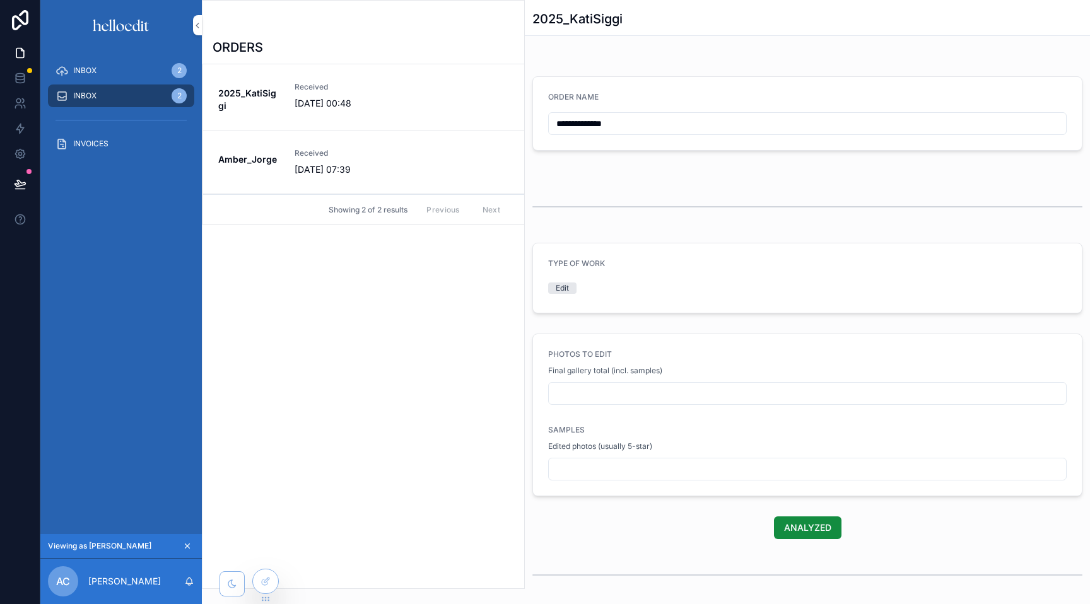
click at [108, 65] on div "INBOX 2" at bounding box center [121, 71] width 131 height 20
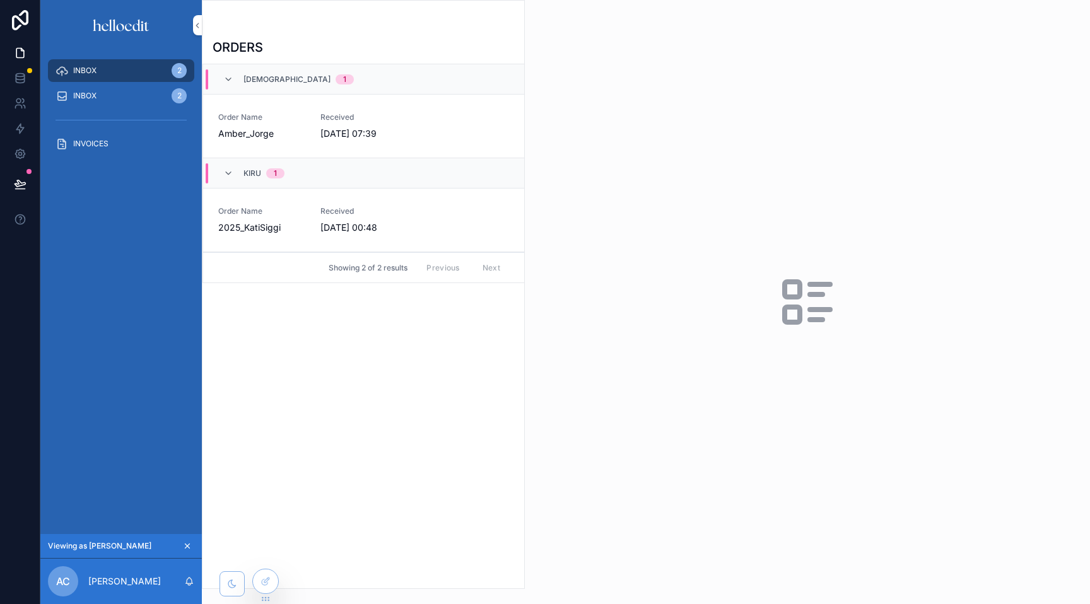
click at [363, 108] on link "Order Name Amber_Jorge Received 09/10/2025 07:39" at bounding box center [363, 127] width 321 height 64
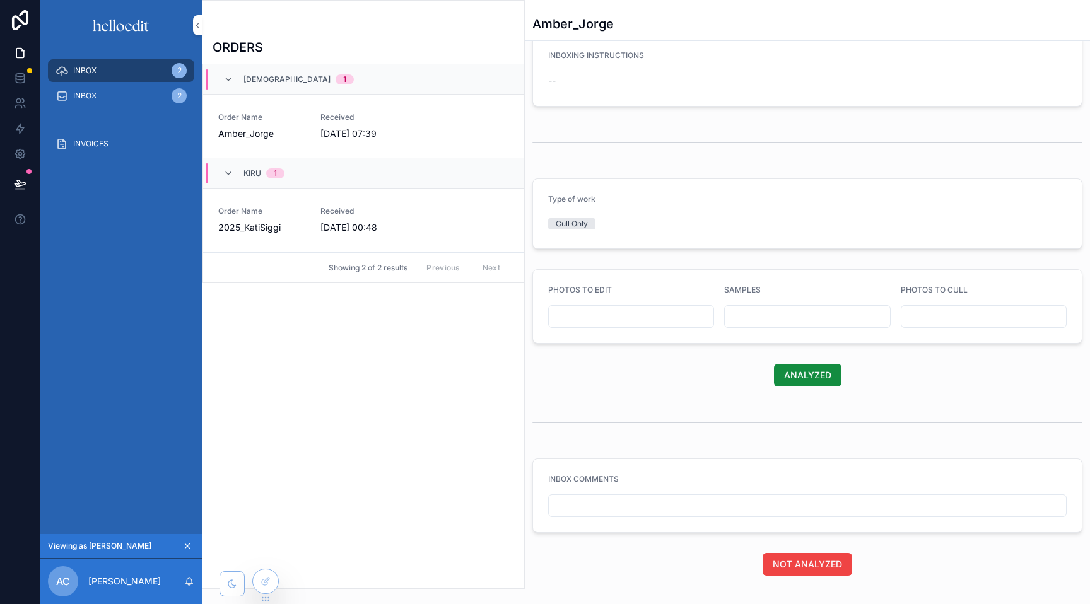
scroll to position [372, 0]
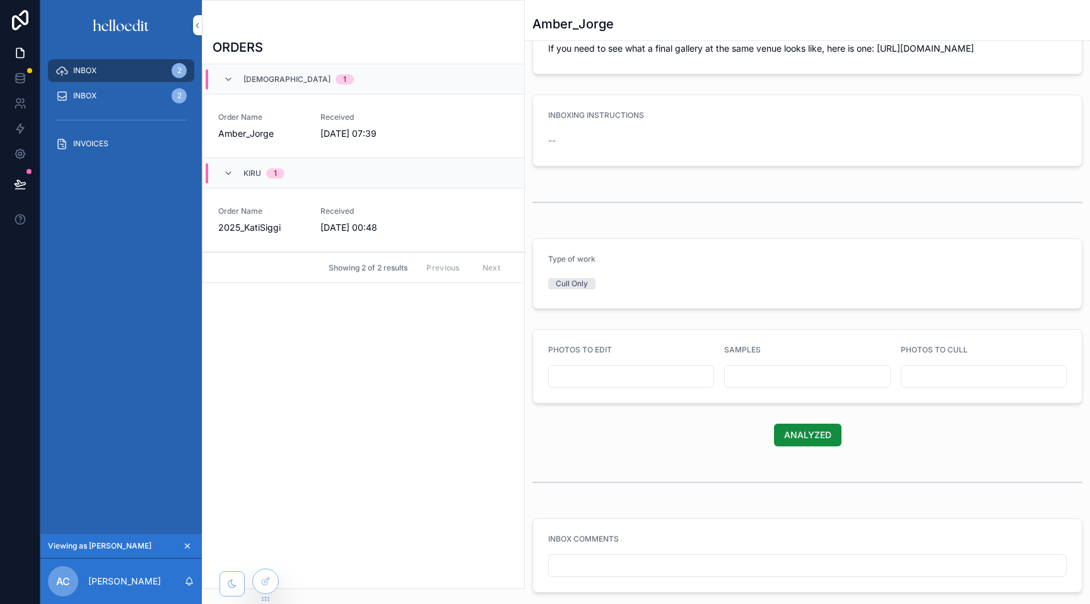
click at [119, 94] on div "INBOX 2" at bounding box center [121, 96] width 131 height 20
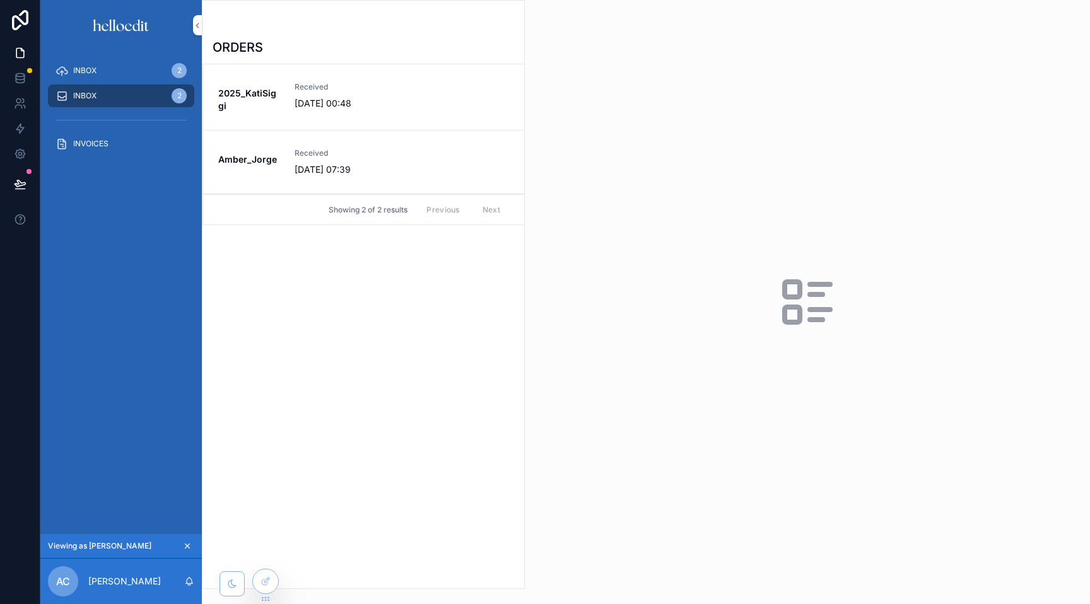
click at [271, 111] on span "2025_KatiSiggi" at bounding box center [248, 99] width 61 height 25
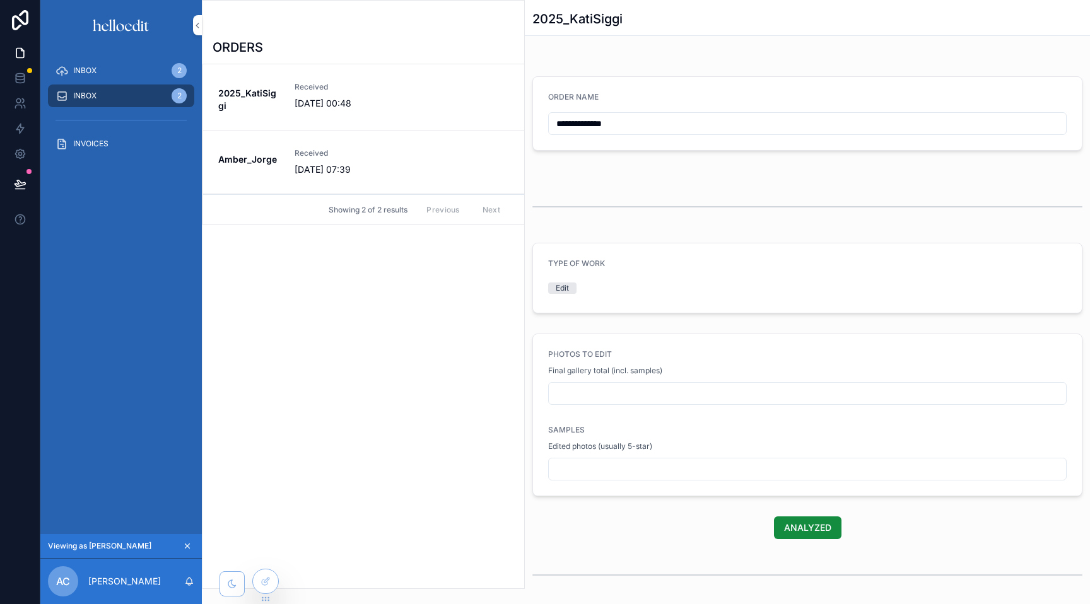
click at [0, 0] on icon at bounding box center [0, 0] width 0 height 0
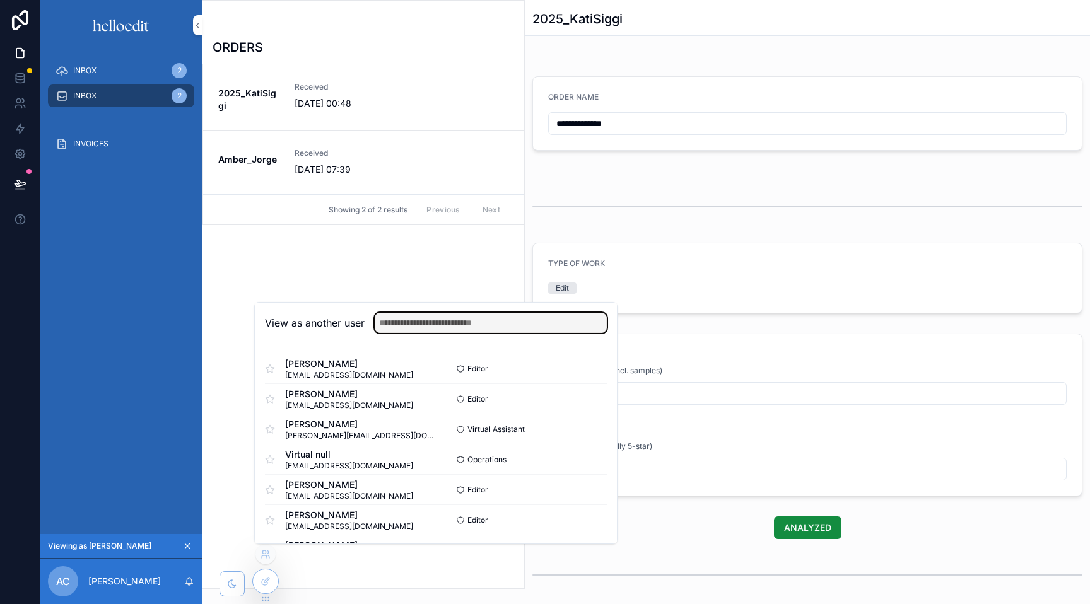
click at [417, 326] on input "text" at bounding box center [491, 323] width 232 height 20
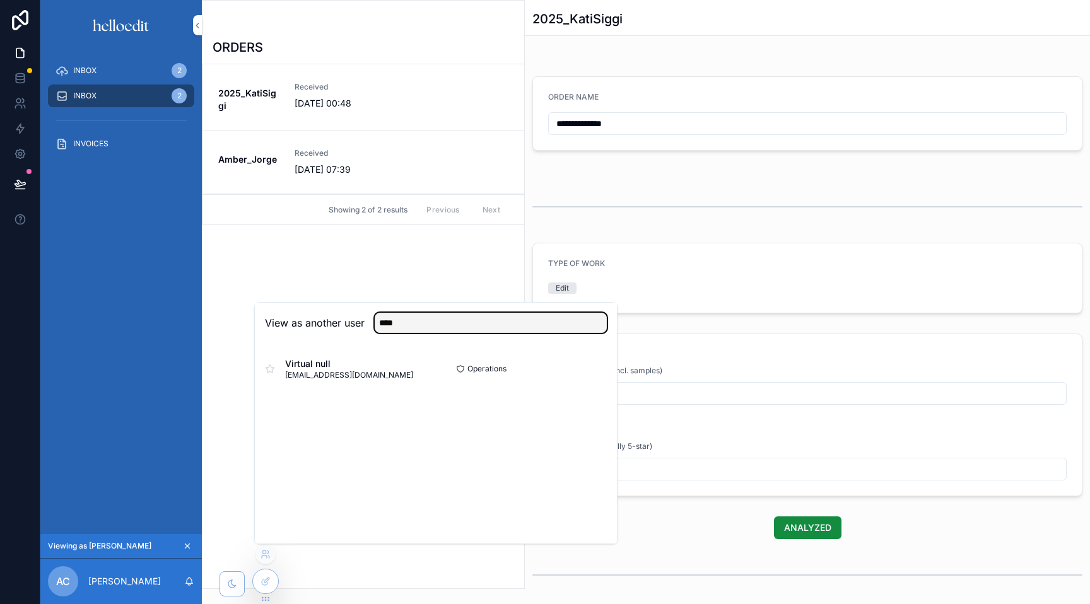
type input "****"
click at [0, 0] on button "Select" at bounding box center [0, 0] width 0 height 0
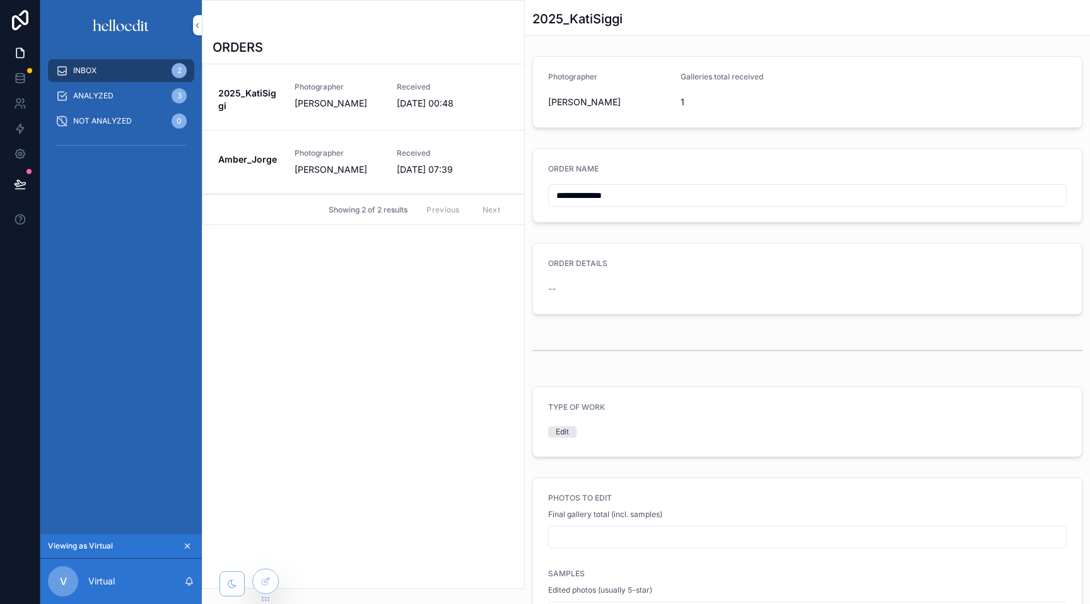
click at [394, 112] on div "2025_KatiSiggi Photographer [PERSON_NAME] Received [DATE] 00:48" at bounding box center [363, 97] width 291 height 30
click at [22, 76] on icon at bounding box center [20, 75] width 8 height 3
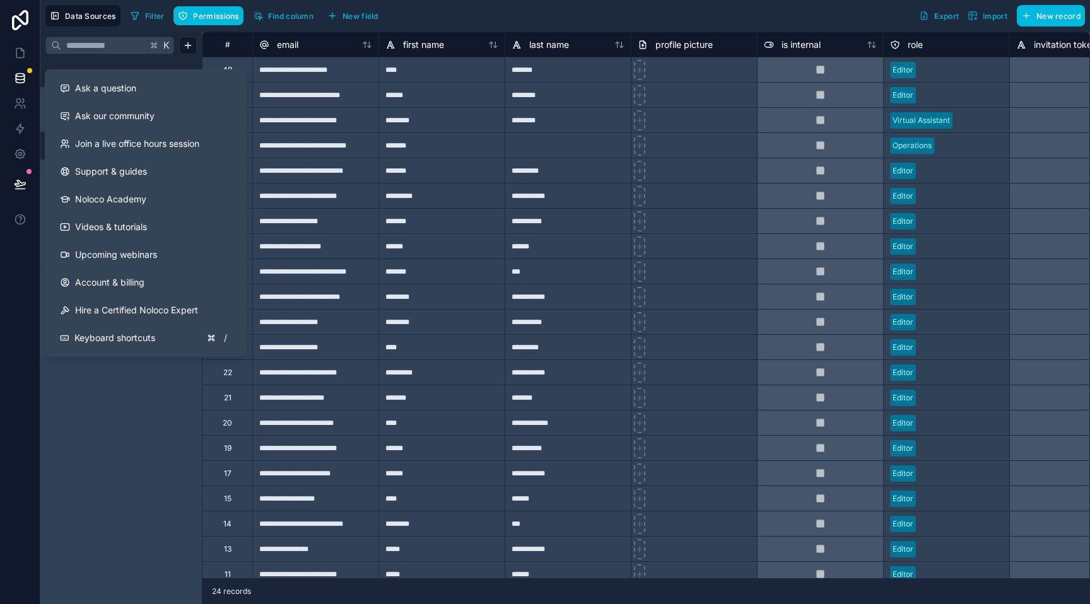
click at [139, 499] on div "K Noloco tables User Airtable CRM Editor Invoices (for NOLOCO) ORDERS TEAM" at bounding box center [120, 318] width 161 height 573
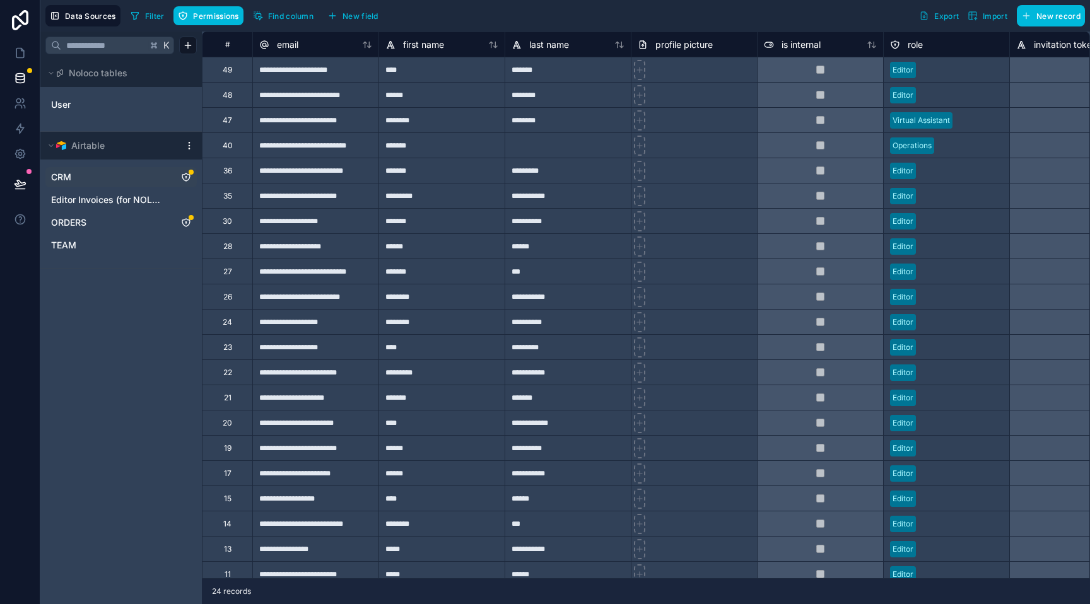
click at [185, 177] on icon "CRM" at bounding box center [185, 177] width 1 height 1
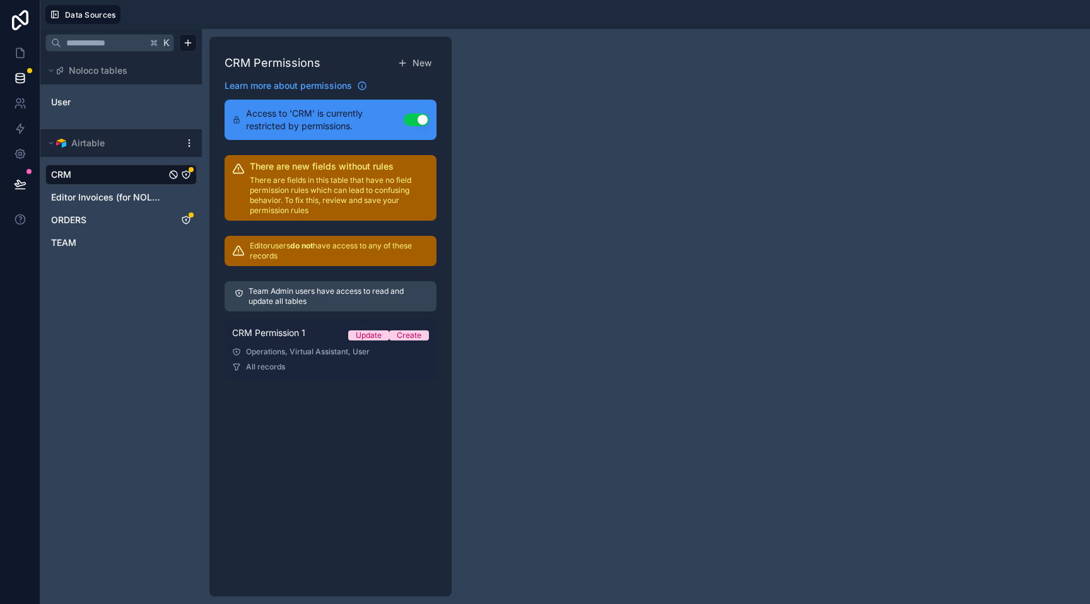
click at [288, 345] on link "CRM Permission 1 Update Create Operations, Virtual Assistant, User All records" at bounding box center [331, 349] width 212 height 61
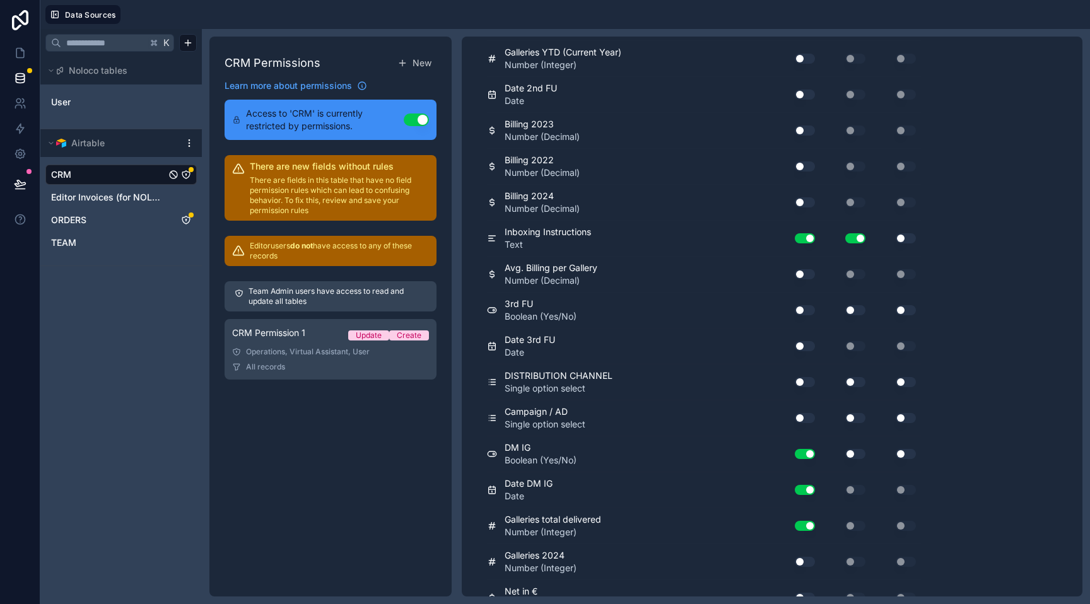
scroll to position [648, 0]
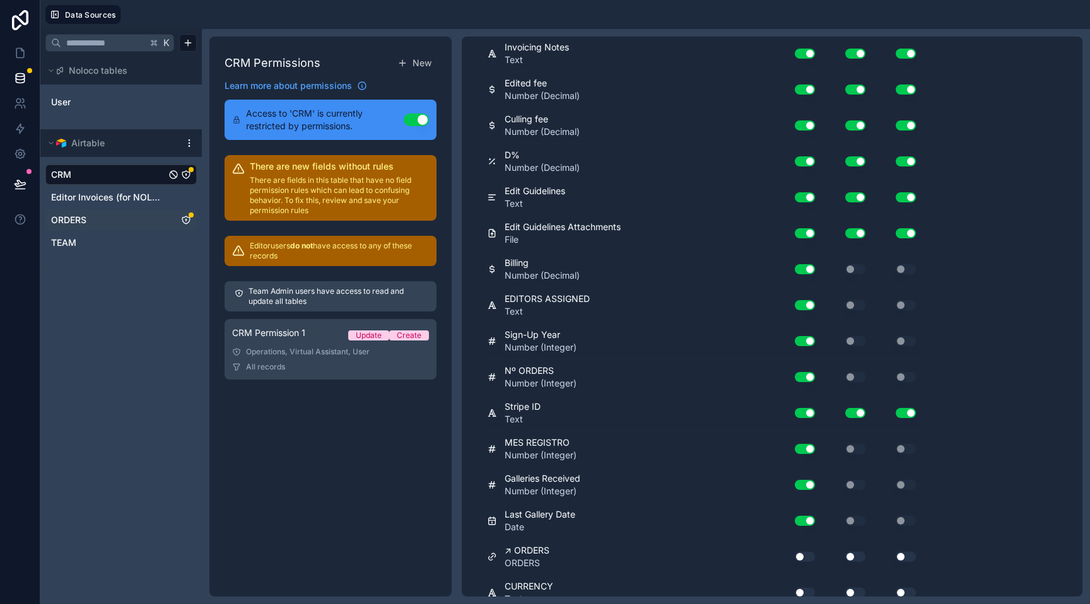
click at [88, 212] on div "ORDERS" at bounding box center [120, 220] width 151 height 20
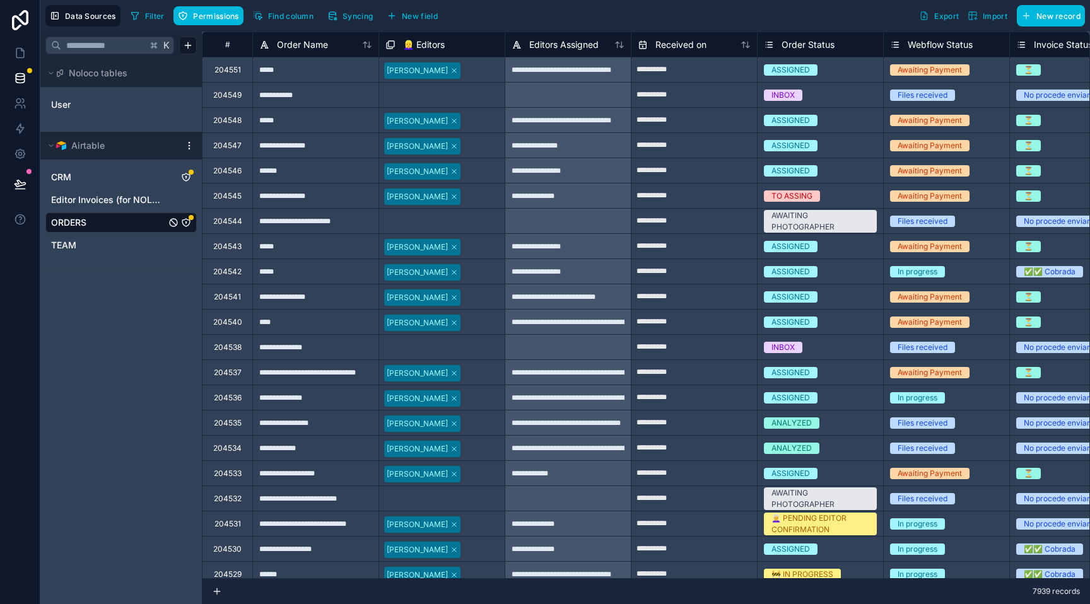
click at [188, 223] on icon "ORDERS" at bounding box center [186, 223] width 10 height 10
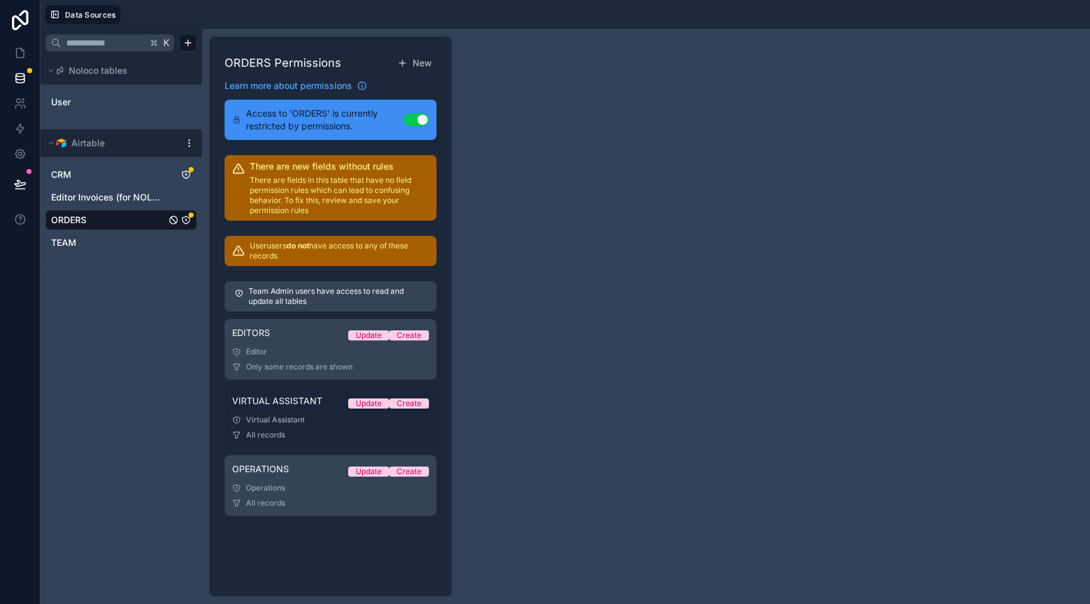
click at [265, 406] on span "VIRTUAL ASSISTANT" at bounding box center [277, 401] width 90 height 13
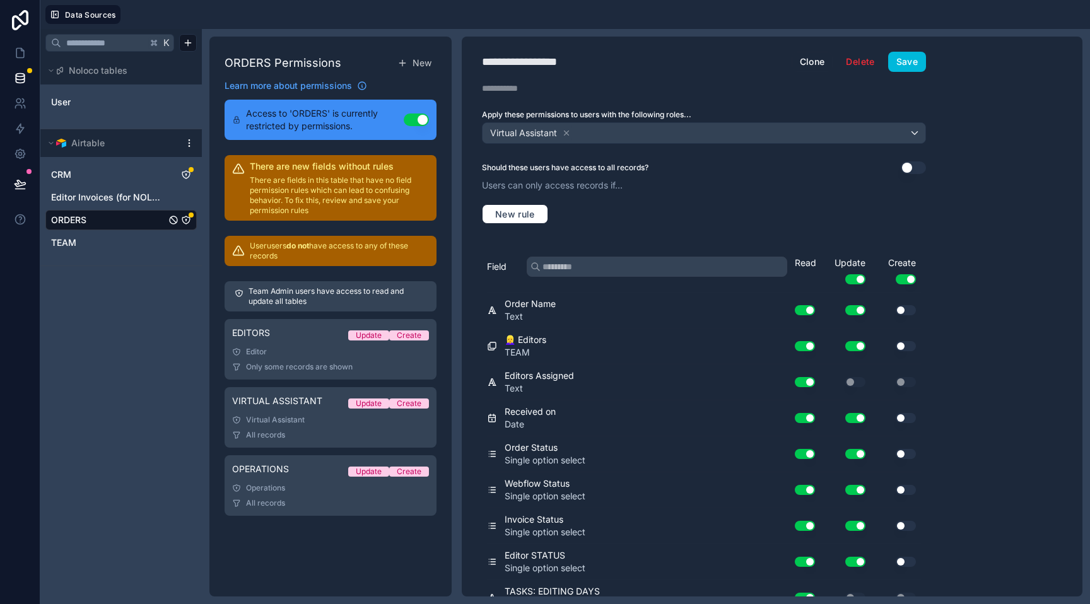
click at [854, 281] on button "Use setting" at bounding box center [855, 279] width 20 height 10
click at [807, 312] on button "Use setting" at bounding box center [805, 310] width 20 height 10
click at [804, 312] on button "Use setting" at bounding box center [805, 310] width 20 height 10
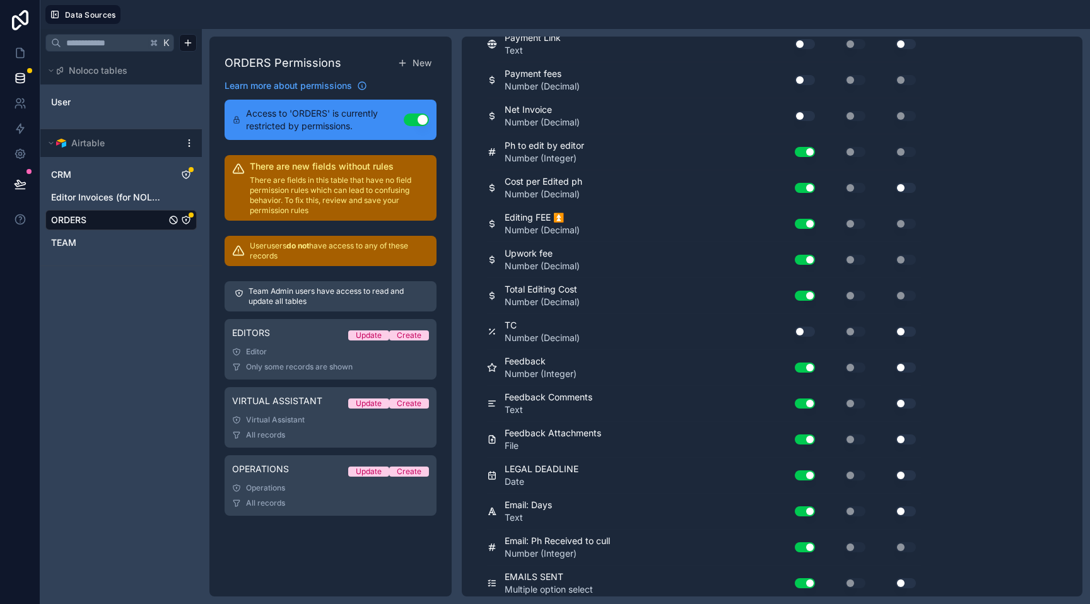
scroll to position [1028, 0]
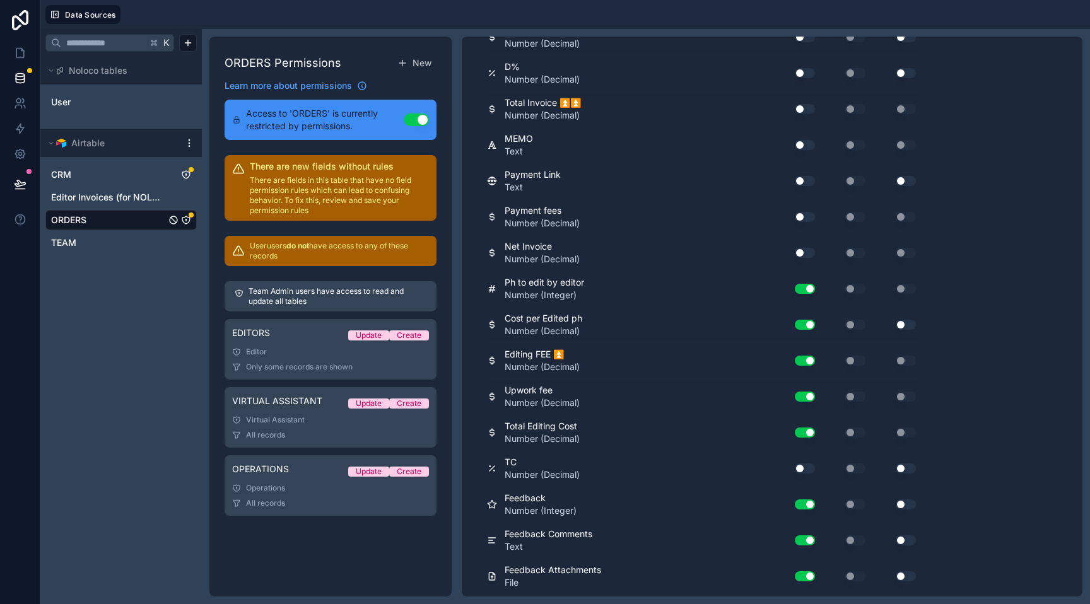
click at [807, 254] on button "Use setting" at bounding box center [805, 253] width 20 height 10
click at [805, 218] on button "Use setting" at bounding box center [805, 217] width 20 height 10
click at [806, 182] on button "Use setting" at bounding box center [805, 181] width 20 height 10
click at [804, 140] on button "Use setting" at bounding box center [805, 145] width 20 height 10
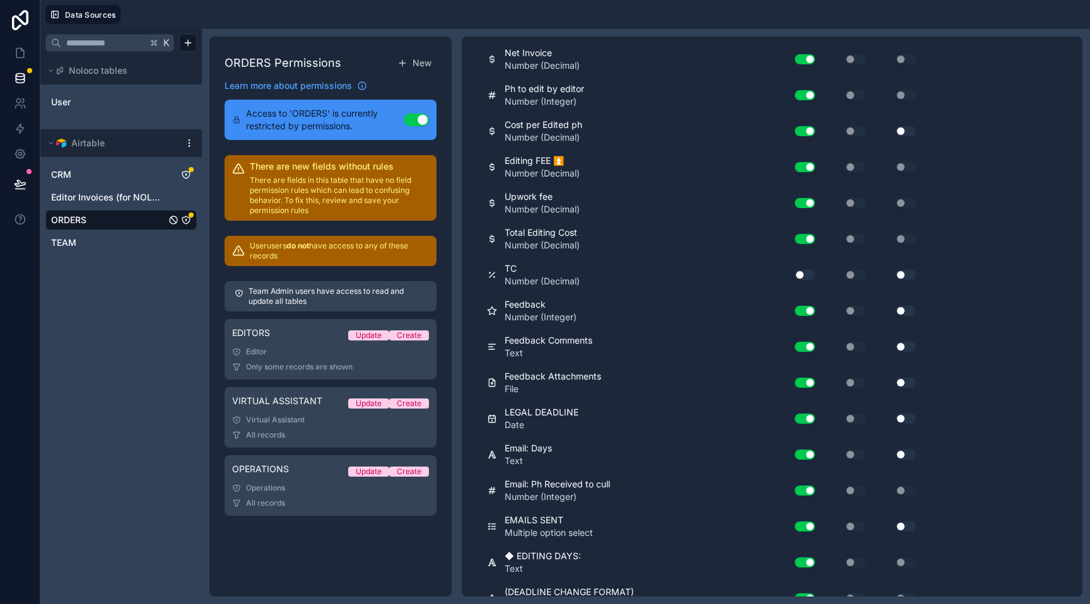
click at [804, 275] on button "Use setting" at bounding box center [805, 275] width 20 height 10
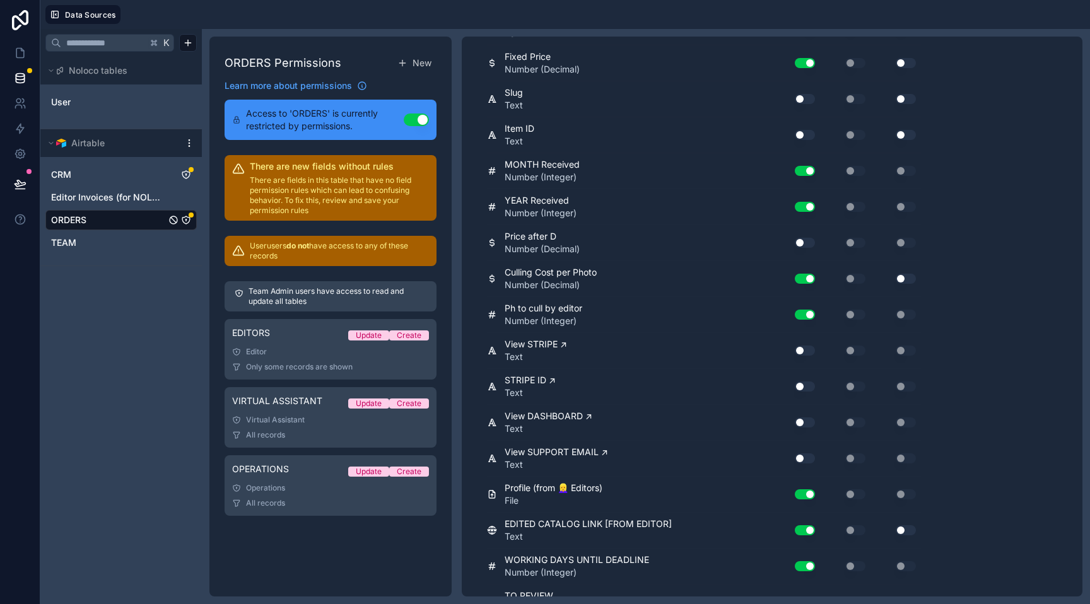
click at [807, 458] on button "Use setting" at bounding box center [805, 459] width 20 height 10
drag, startPoint x: 804, startPoint y: 422, endPoint x: 799, endPoint y: 404, distance: 18.8
click at [804, 422] on button "Use setting" at bounding box center [805, 423] width 20 height 10
click at [805, 389] on button "Use setting" at bounding box center [805, 387] width 20 height 10
click at [806, 358] on div "Use setting" at bounding box center [800, 351] width 40 height 20
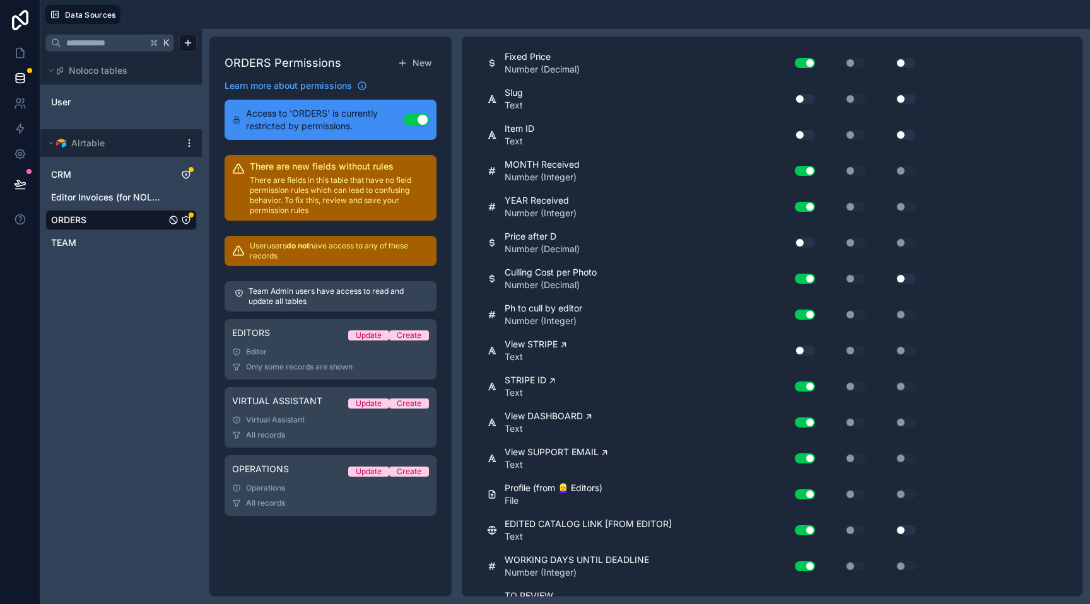
click at [806, 350] on button "Use setting" at bounding box center [805, 351] width 20 height 10
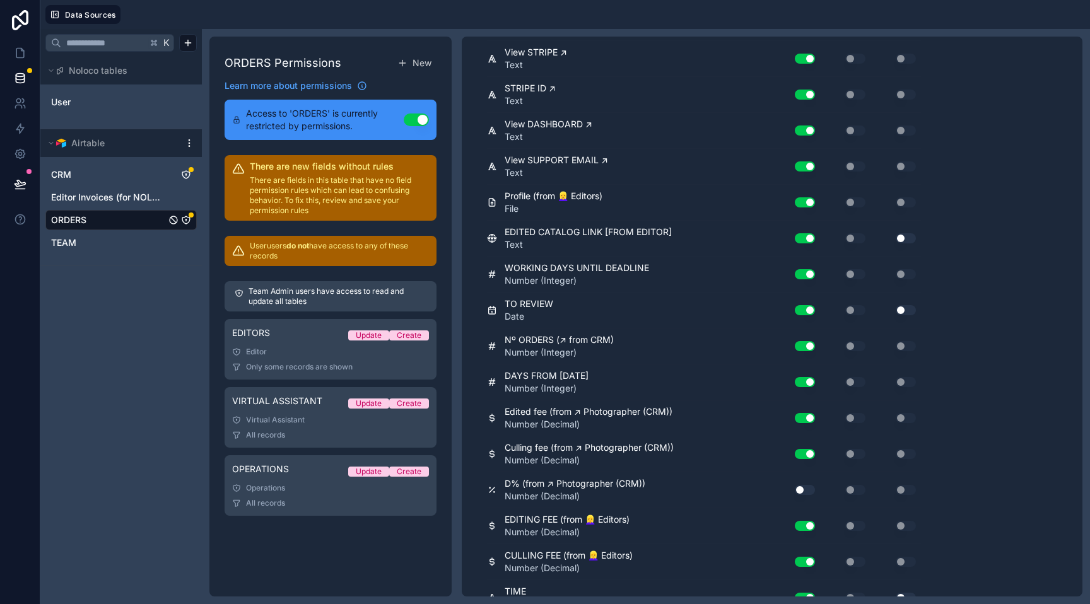
click at [807, 489] on button "Use setting" at bounding box center [805, 490] width 20 height 10
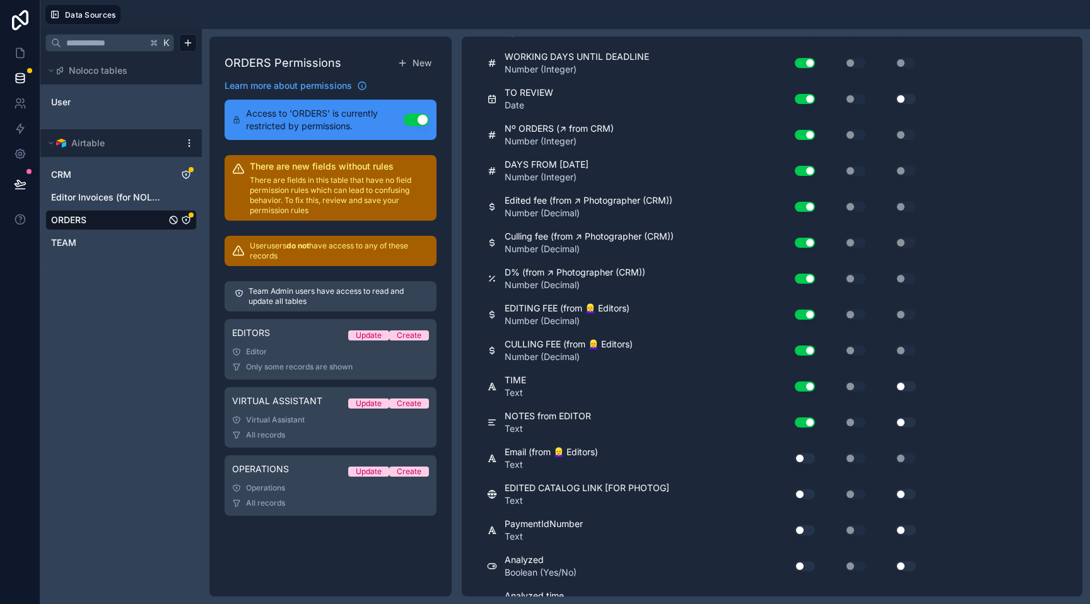
click at [807, 492] on button "Use setting" at bounding box center [805, 495] width 20 height 10
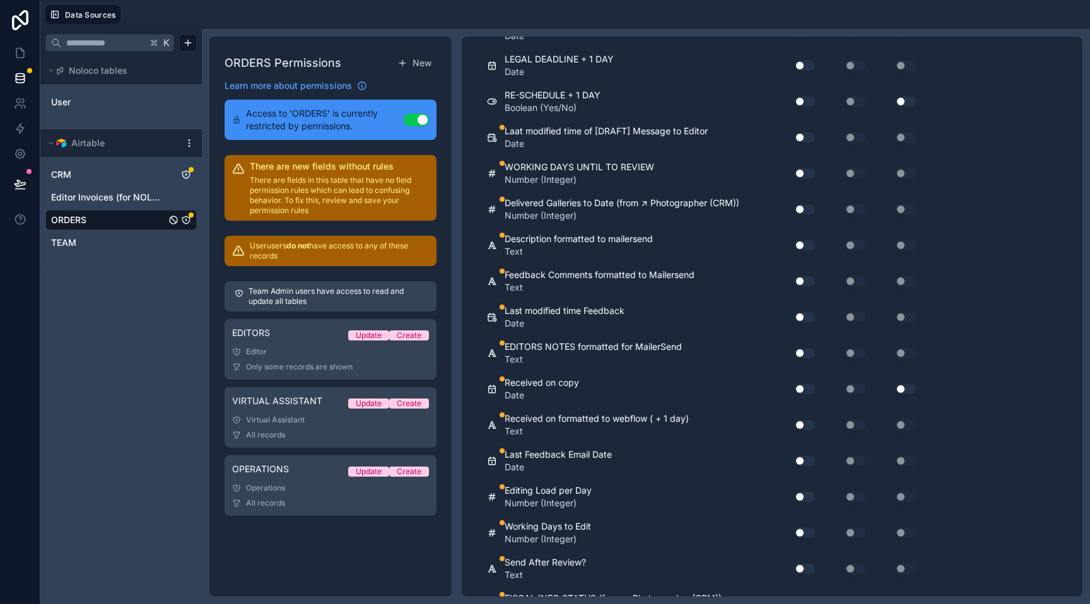
scroll to position [5665, 0]
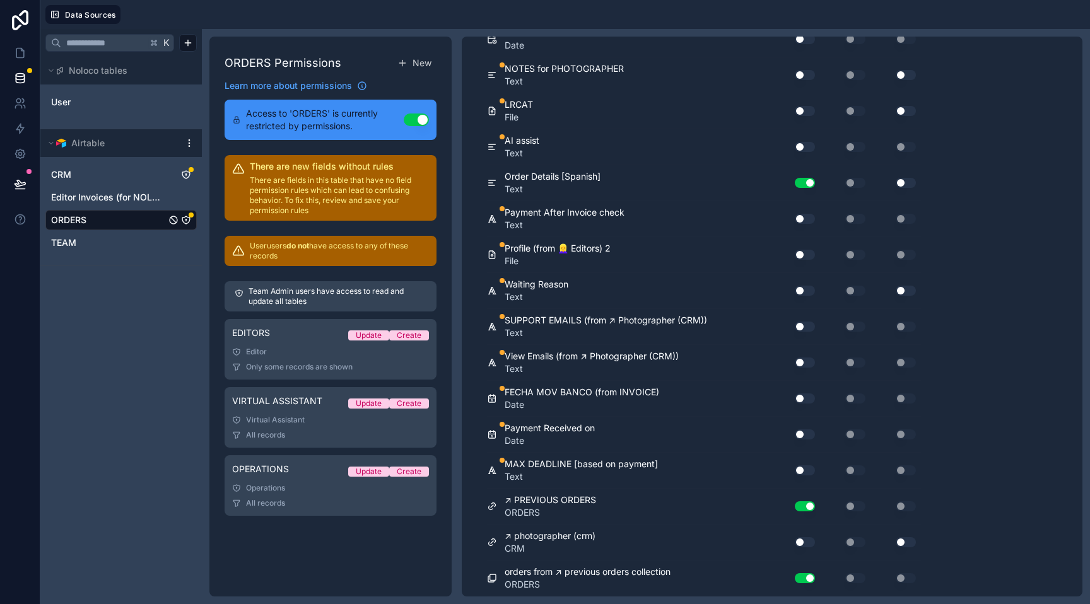
click at [806, 544] on button "Use setting" at bounding box center [805, 542] width 20 height 10
drag, startPoint x: 802, startPoint y: 471, endPoint x: 800, endPoint y: 449, distance: 22.2
click at [802, 469] on button "Use setting" at bounding box center [805, 471] width 20 height 10
click at [802, 431] on button "Use setting" at bounding box center [805, 435] width 20 height 10
click at [801, 401] on button "Use setting" at bounding box center [805, 399] width 20 height 10
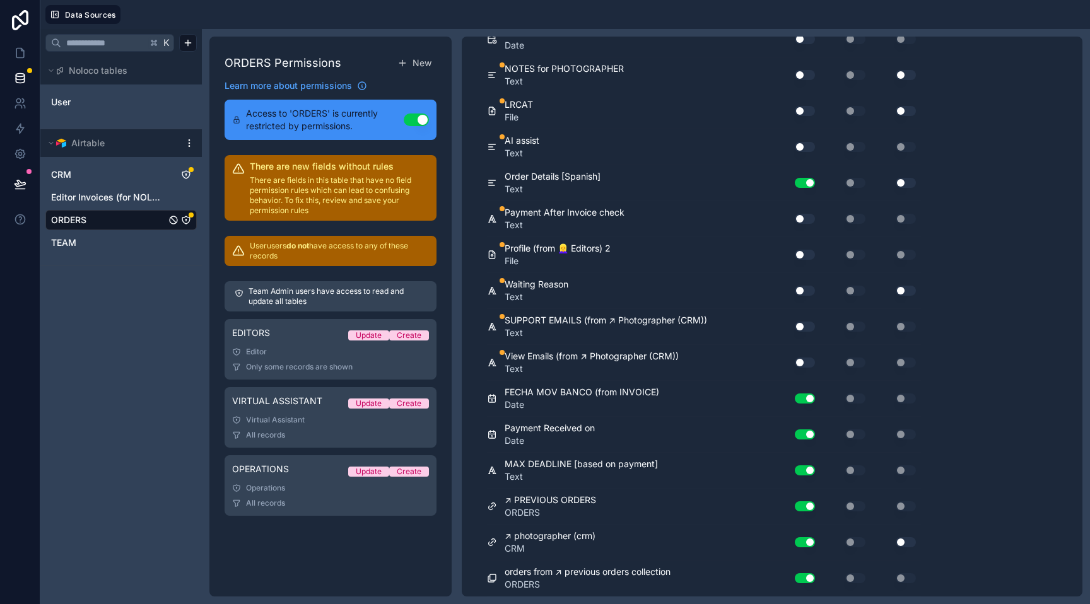
click at [801, 358] on button "Use setting" at bounding box center [805, 363] width 20 height 10
click at [805, 326] on button "Use setting" at bounding box center [805, 327] width 20 height 10
click at [802, 291] on button "Use setting" at bounding box center [805, 291] width 20 height 10
click at [801, 252] on button "Use setting" at bounding box center [805, 255] width 20 height 10
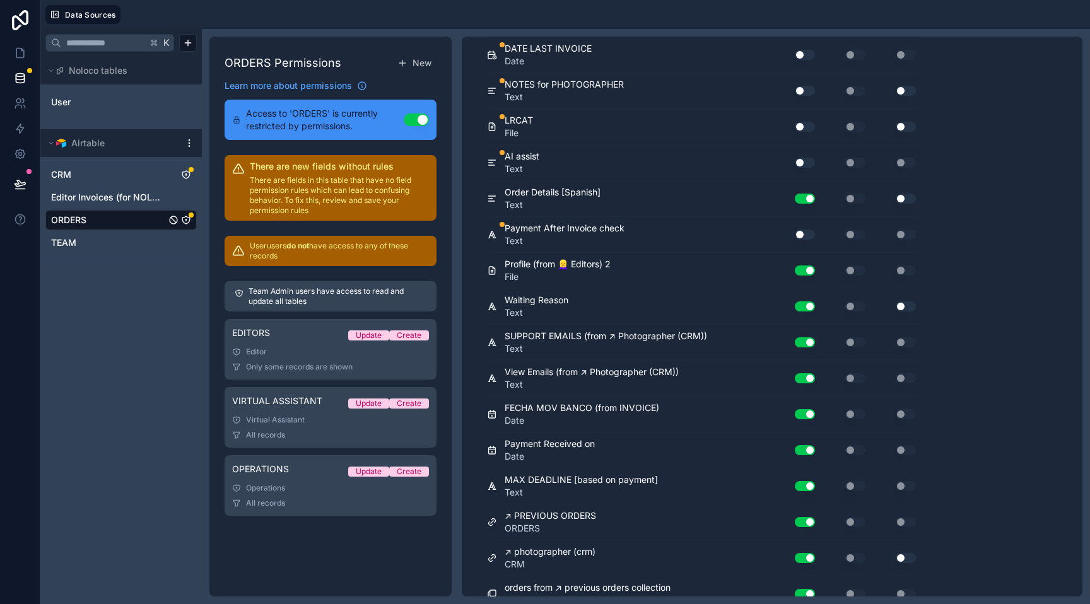
click at [803, 225] on div "Use setting" at bounding box center [800, 235] width 40 height 20
click at [805, 233] on button "Use setting" at bounding box center [805, 235] width 20 height 10
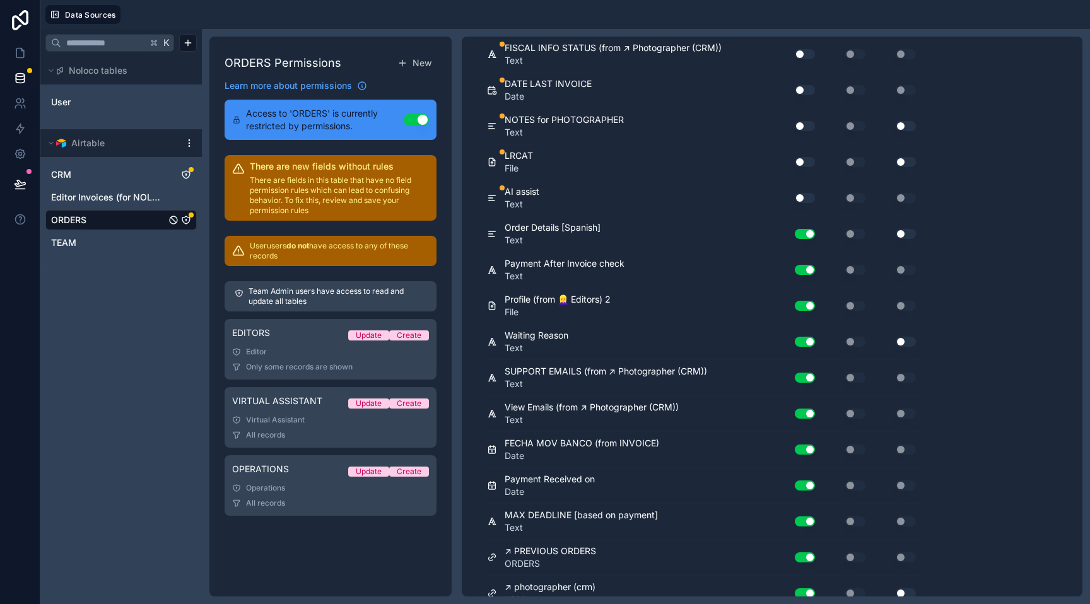
click at [806, 196] on button "Use setting" at bounding box center [805, 198] width 20 height 10
click at [804, 159] on button "Use setting" at bounding box center [805, 162] width 20 height 10
click at [806, 125] on button "Use setting" at bounding box center [805, 126] width 20 height 10
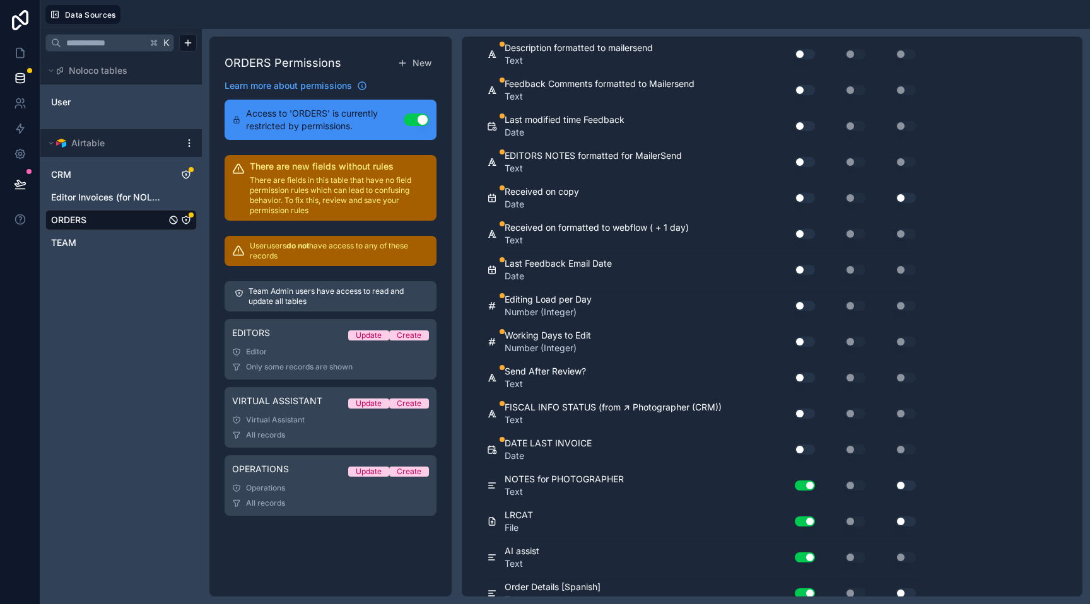
scroll to position [5246, 0]
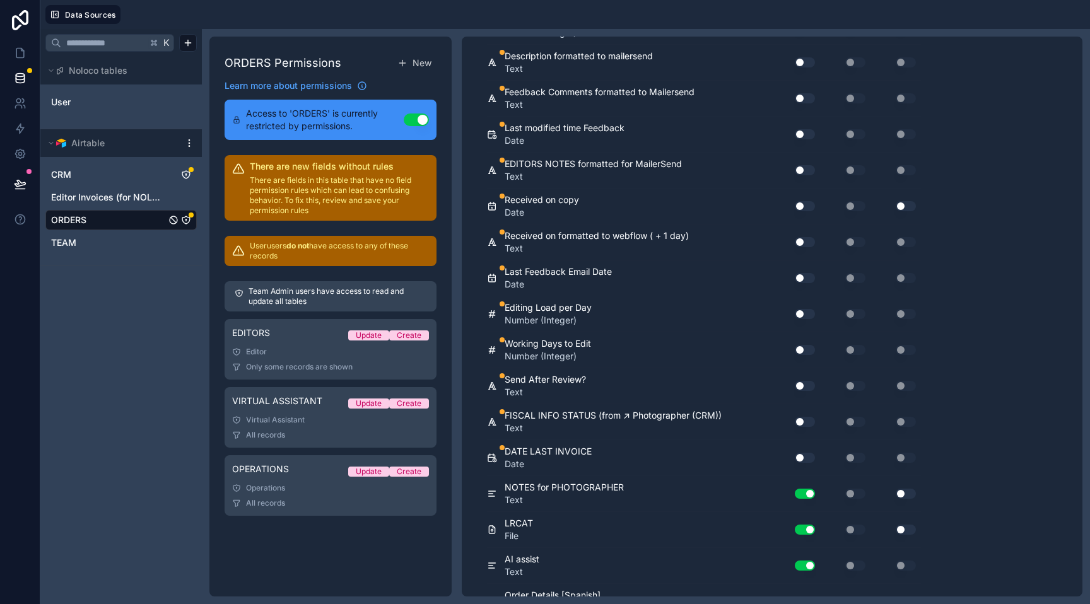
drag, startPoint x: 805, startPoint y: 454, endPoint x: 805, endPoint y: 447, distance: 6.9
click at [805, 454] on button "Use setting" at bounding box center [805, 458] width 20 height 10
click at [804, 420] on button "Use setting" at bounding box center [805, 422] width 20 height 10
click at [807, 382] on button "Use setting" at bounding box center [805, 386] width 20 height 10
click at [809, 352] on button "Use setting" at bounding box center [805, 350] width 20 height 10
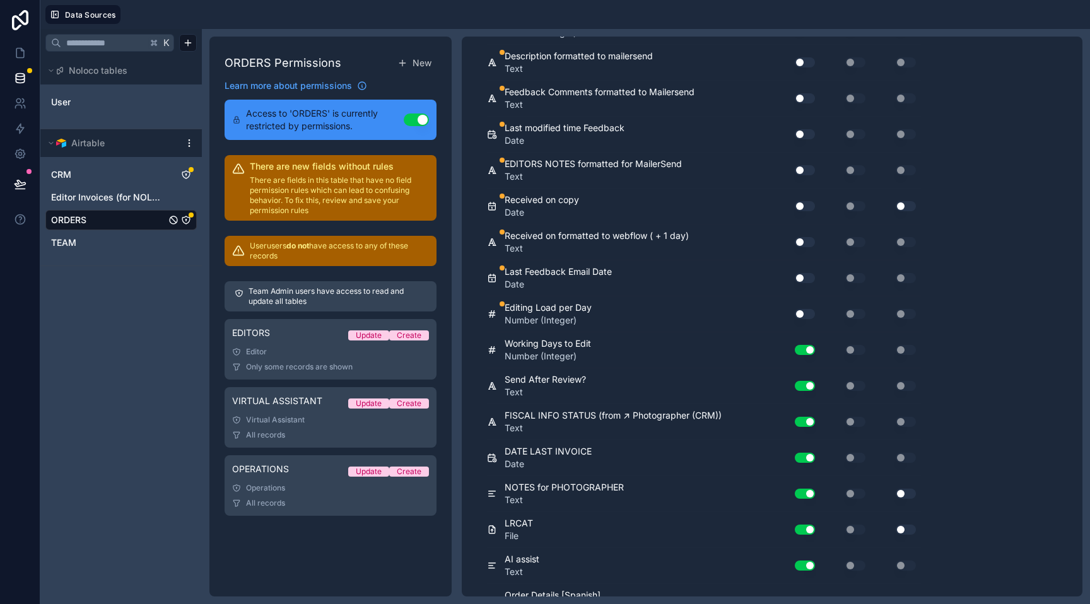
click at [806, 314] on button "Use setting" at bounding box center [805, 314] width 20 height 10
click at [807, 281] on button "Use setting" at bounding box center [805, 278] width 20 height 10
click at [804, 238] on button "Use setting" at bounding box center [805, 242] width 20 height 10
click at [804, 211] on button "Use setting" at bounding box center [805, 206] width 20 height 10
click at [804, 173] on button "Use setting" at bounding box center [805, 170] width 20 height 10
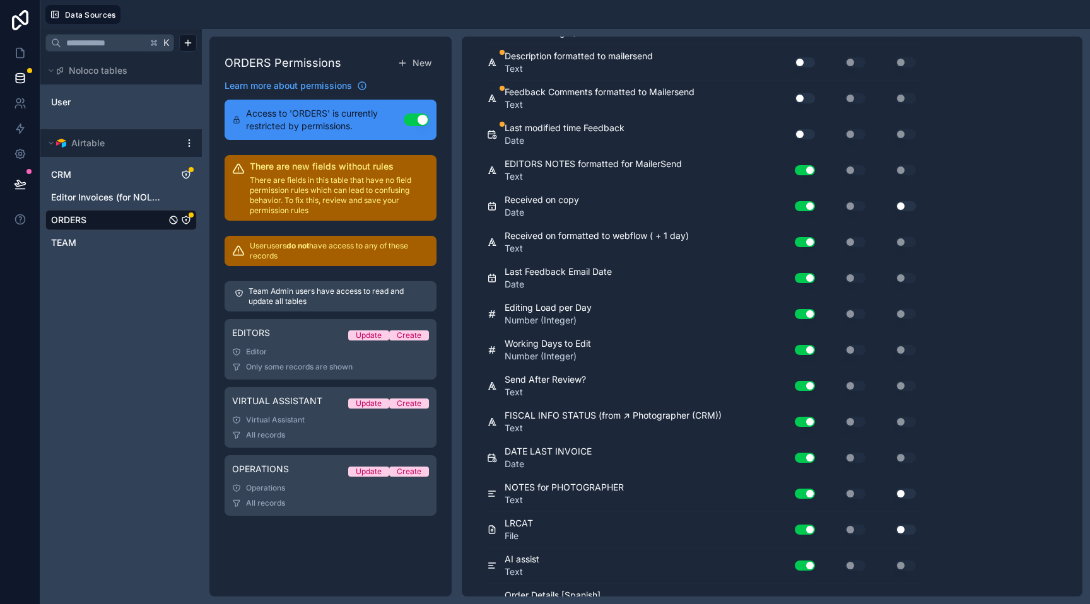
click at [806, 131] on button "Use setting" at bounding box center [805, 134] width 20 height 10
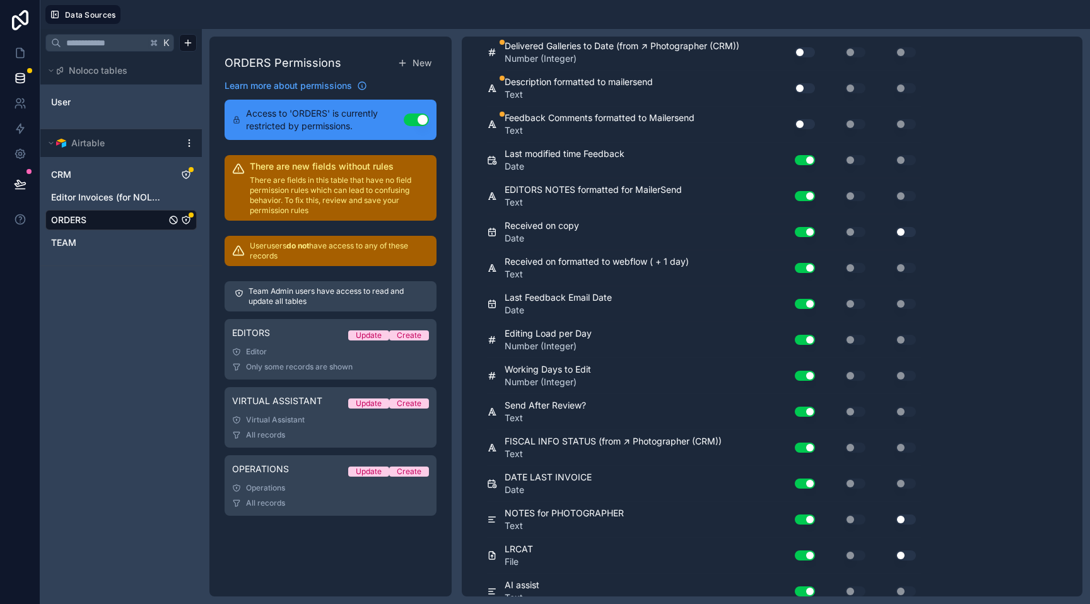
click at [806, 122] on button "Use setting" at bounding box center [805, 124] width 20 height 10
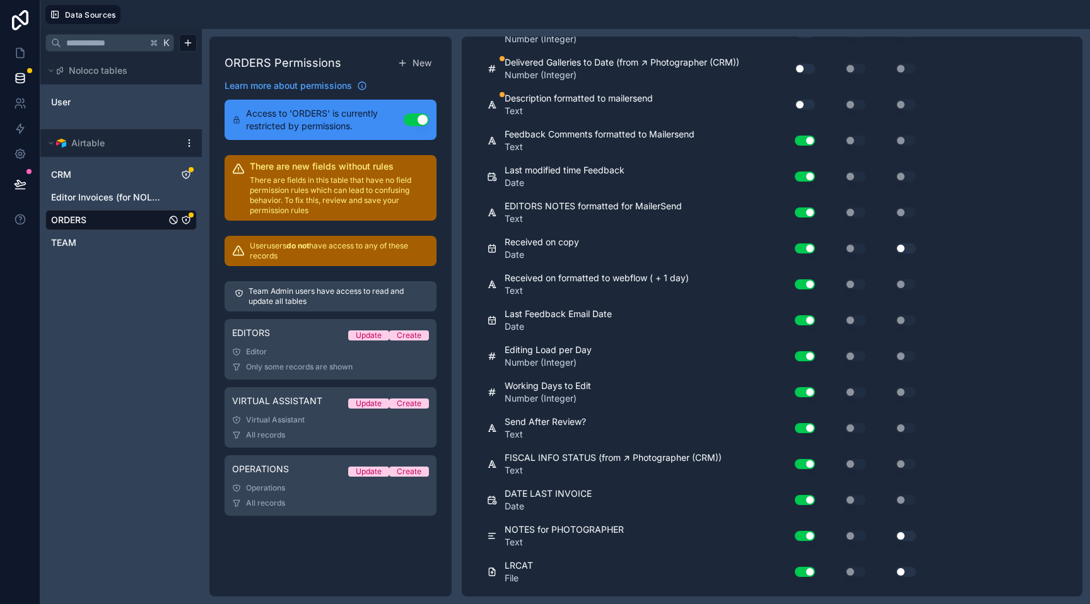
click at [806, 106] on button "Use setting" at bounding box center [805, 105] width 20 height 10
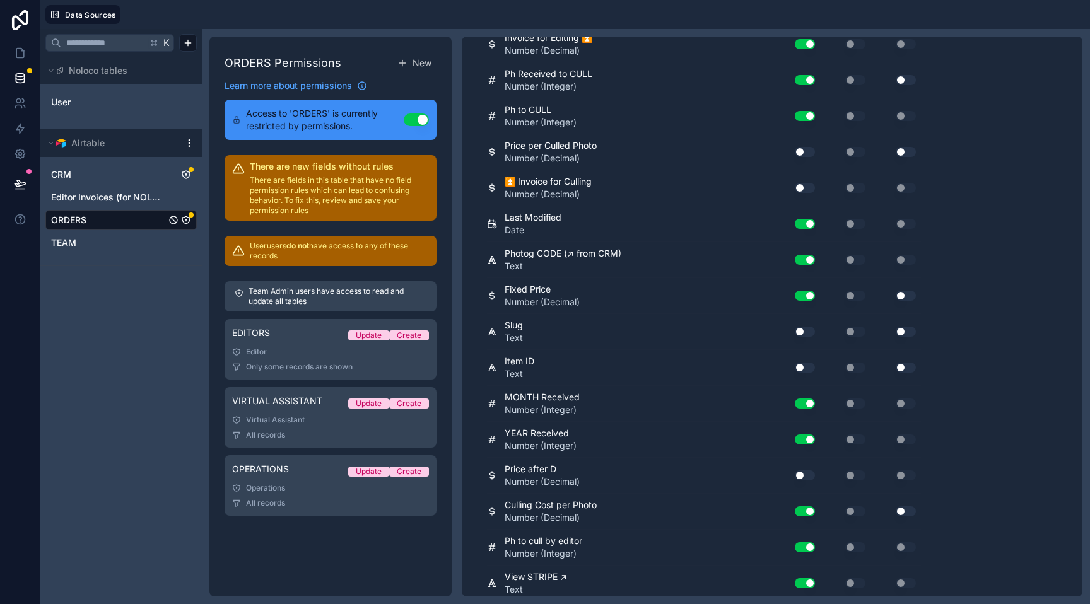
scroll to position [1711, 0]
